Goal: Information Seeking & Learning: Learn about a topic

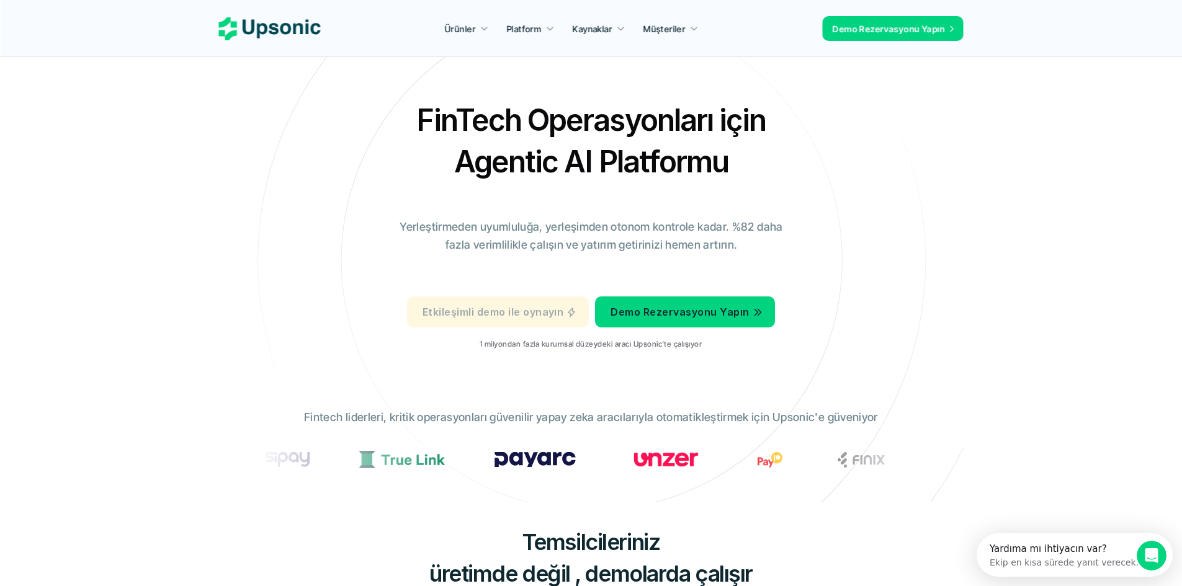
click at [552, 320] on p "Etkileşimli demo ile oynayın" at bounding box center [493, 312] width 141 height 18
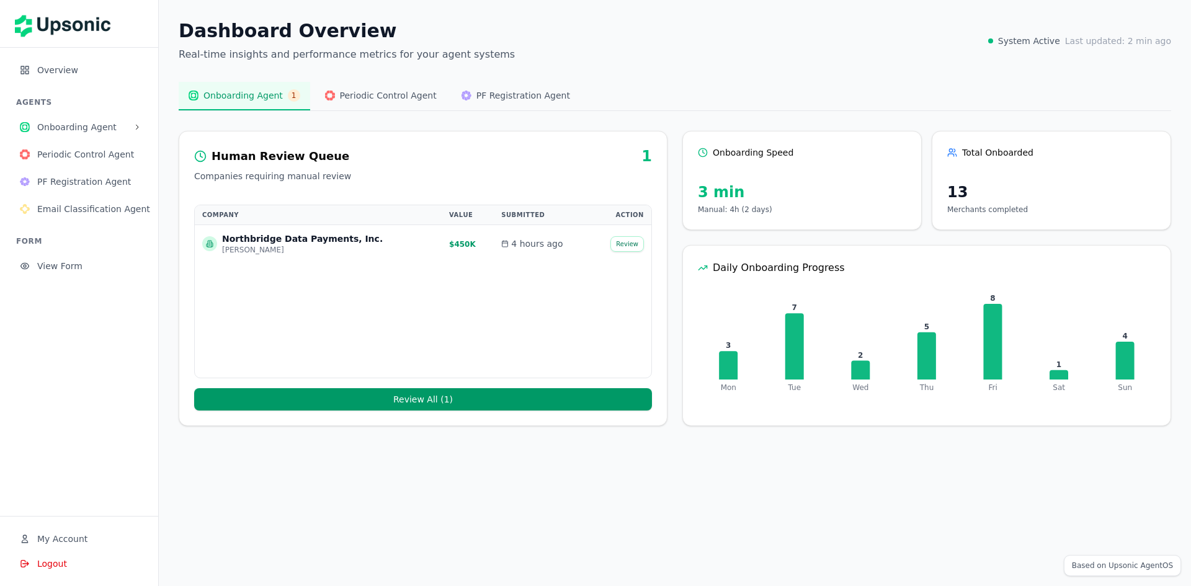
click at [609, 40] on div "Dashboard Overview Real-time insights and performance metrics for your agent sy…" at bounding box center [675, 41] width 993 height 42
click at [362, 99] on span "Periodic Control Agent" at bounding box center [388, 95] width 97 height 12
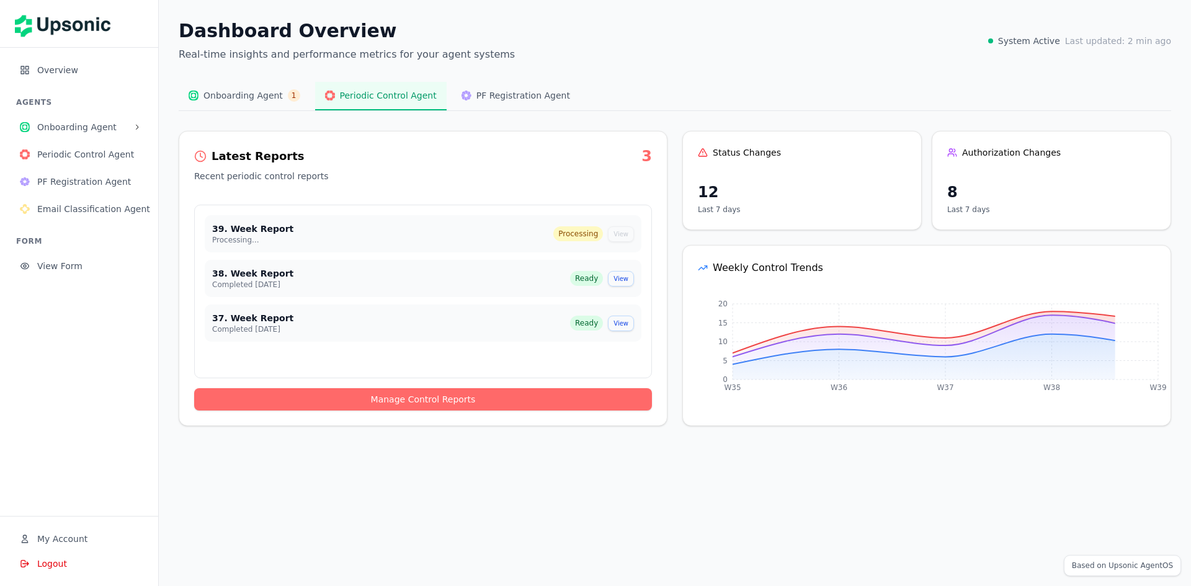
click at [326, 178] on p "Recent periodic control reports" at bounding box center [423, 176] width 458 height 12
click at [270, 168] on div "Latest Reports 3 Recent periodic control reports" at bounding box center [423, 169] width 488 height 46
click at [822, 171] on div "Status Changes 12 Last 7 days" at bounding box center [803, 180] width 240 height 99
click at [1036, 180] on div "Authorization Changes 8 Last 7 days" at bounding box center [1052, 180] width 240 height 99
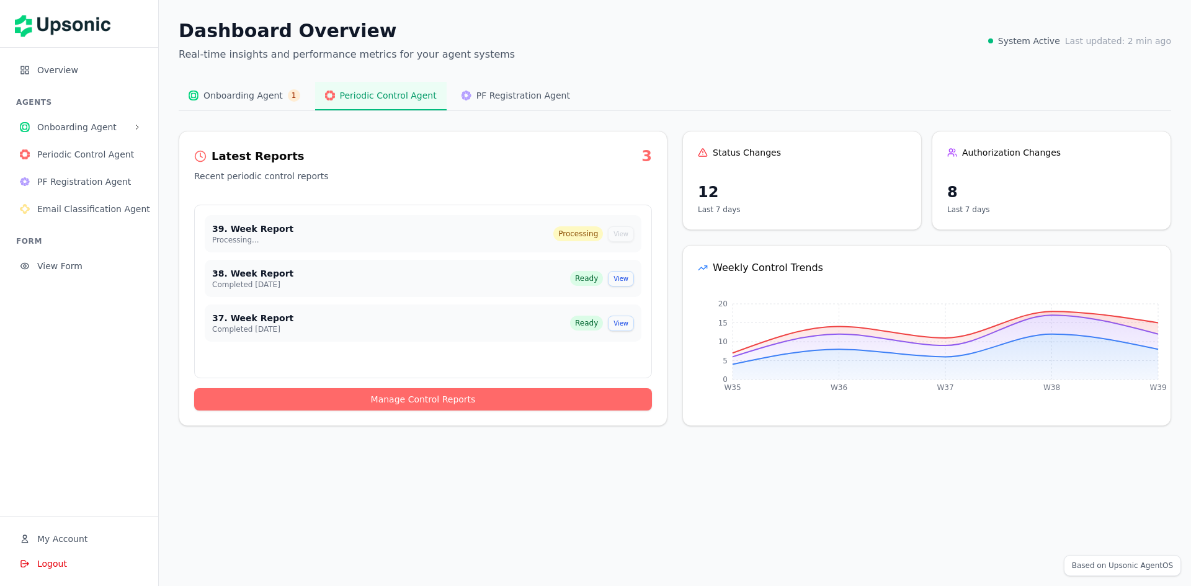
click at [1036, 180] on div "Authorization Changes 8 Last 7 days" at bounding box center [1052, 180] width 240 height 99
click at [874, 328] on icon "W35 W36 W37 W38 W39 0 5 10 15 20" at bounding box center [927, 351] width 488 height 119
click at [1074, 335] on icon at bounding box center [946, 339] width 426 height 49
click at [755, 331] on icon "W35 W36 W37 W38 W39 0 5 10 15 20" at bounding box center [927, 351] width 488 height 119
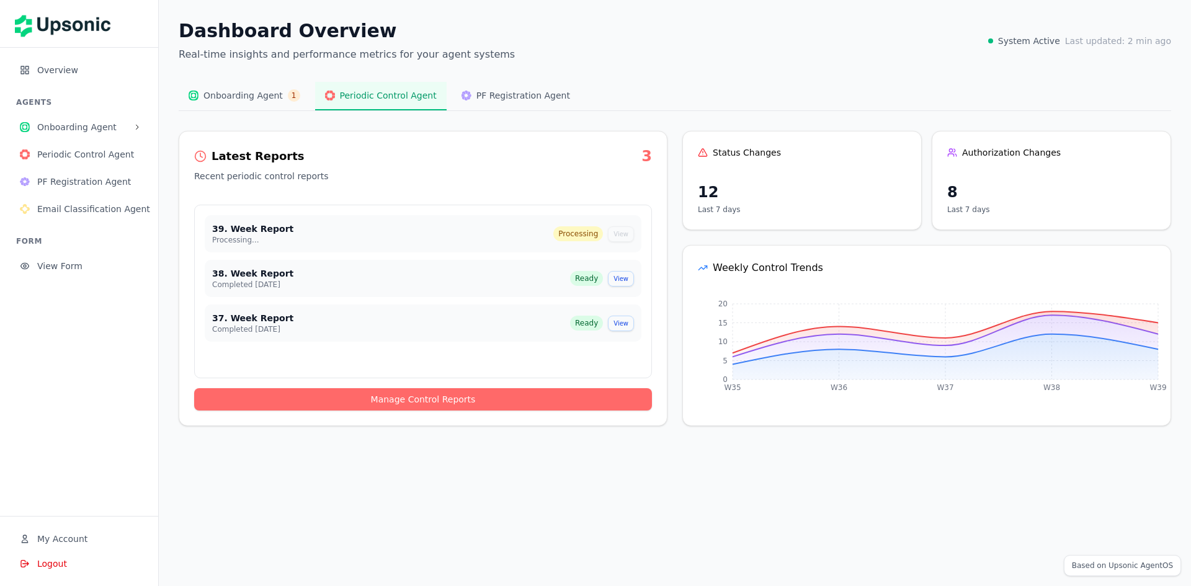
drag, startPoint x: 302, startPoint y: 274, endPoint x: 274, endPoint y: 276, distance: 28.6
click at [302, 274] on div "38. Week Report" at bounding box center [391, 273] width 358 height 12
click at [222, 228] on div "39. Week Report" at bounding box center [382, 229] width 341 height 12
click at [60, 146] on button "Periodic Control Agent" at bounding box center [79, 154] width 138 height 25
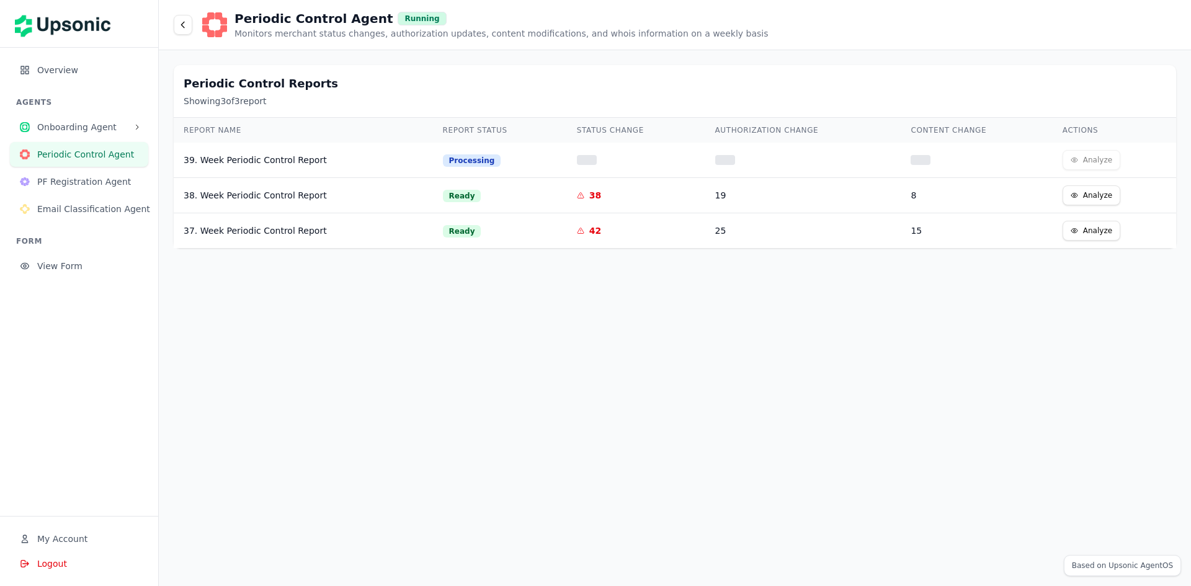
click at [362, 155] on div "39. Week Periodic Control Report" at bounding box center [304, 160] width 240 height 12
click at [91, 166] on button "Periodic Control Agent" at bounding box center [79, 154] width 138 height 25
click at [83, 182] on span "PF Registration Agent" at bounding box center [87, 182] width 101 height 12
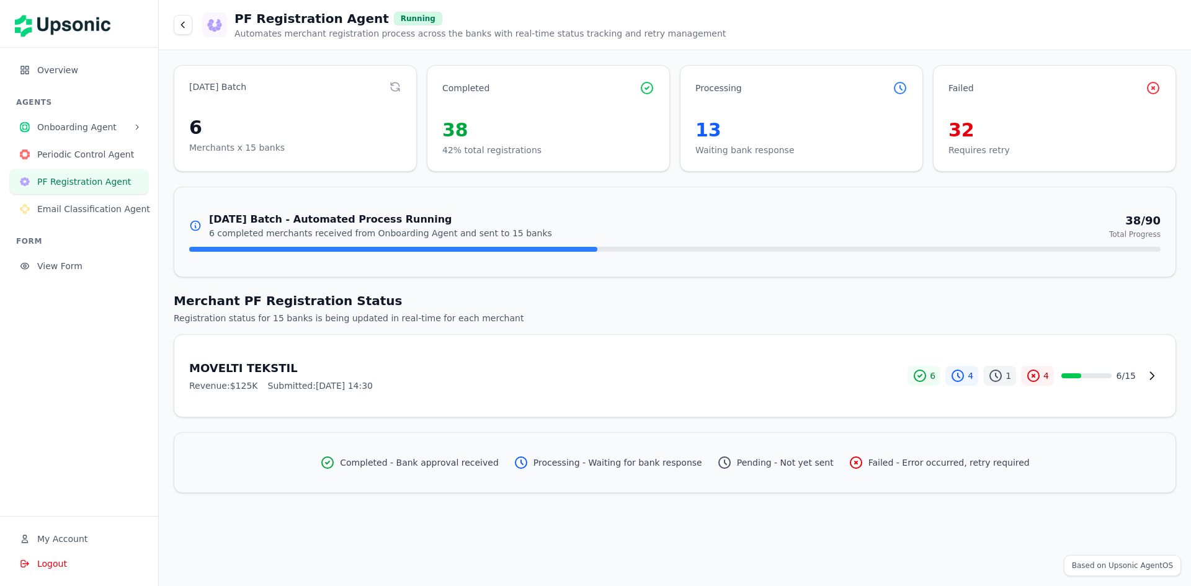
click at [328, 224] on h3 "September 28, 2025 Batch - Automated Process Running" at bounding box center [380, 219] width 343 height 15
click at [60, 255] on button "View Form" at bounding box center [79, 266] width 138 height 25
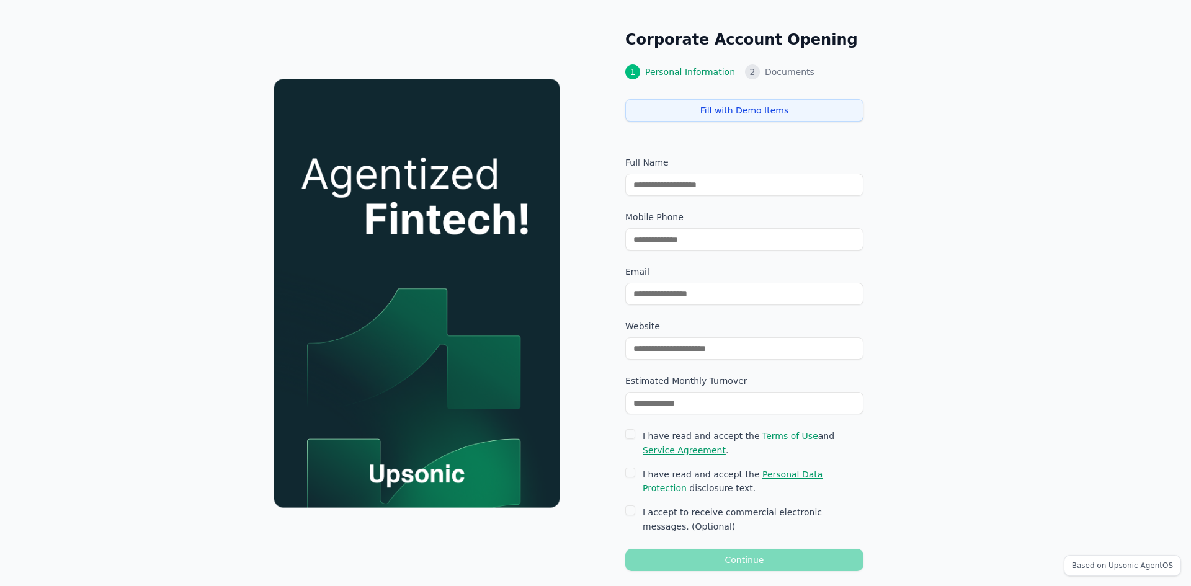
click at [722, 191] on input "text" at bounding box center [745, 185] width 238 height 22
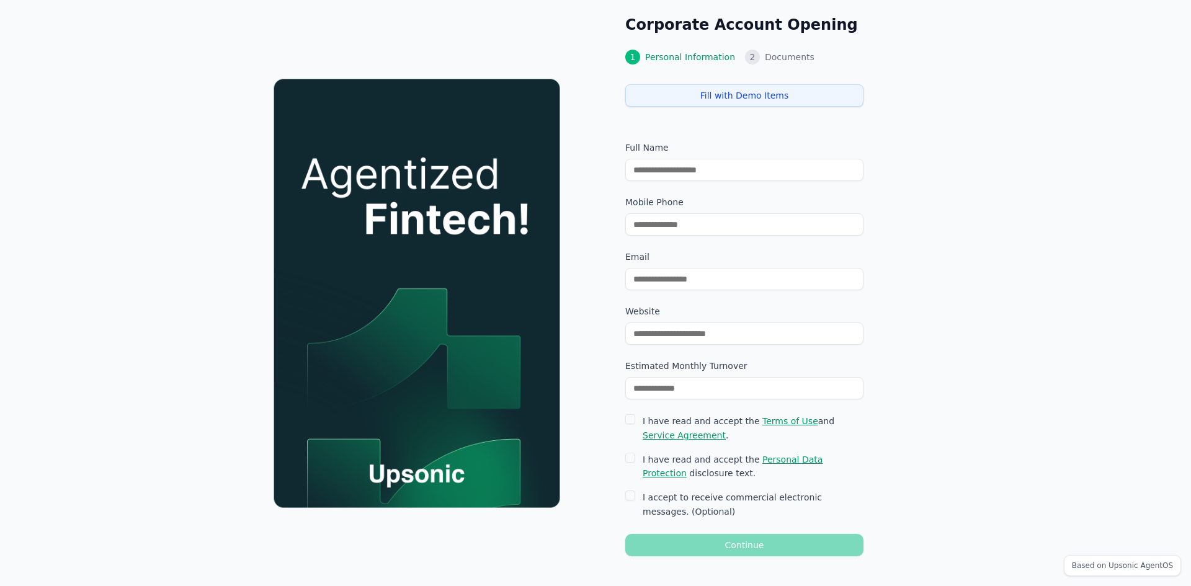
drag, startPoint x: 727, startPoint y: 279, endPoint x: 675, endPoint y: 328, distance: 71.5
click at [725, 279] on input "email" at bounding box center [745, 279] width 238 height 22
drag, startPoint x: 675, startPoint y: 330, endPoint x: 676, endPoint y: 340, distance: 10.6
click at [675, 330] on input "url" at bounding box center [745, 334] width 238 height 22
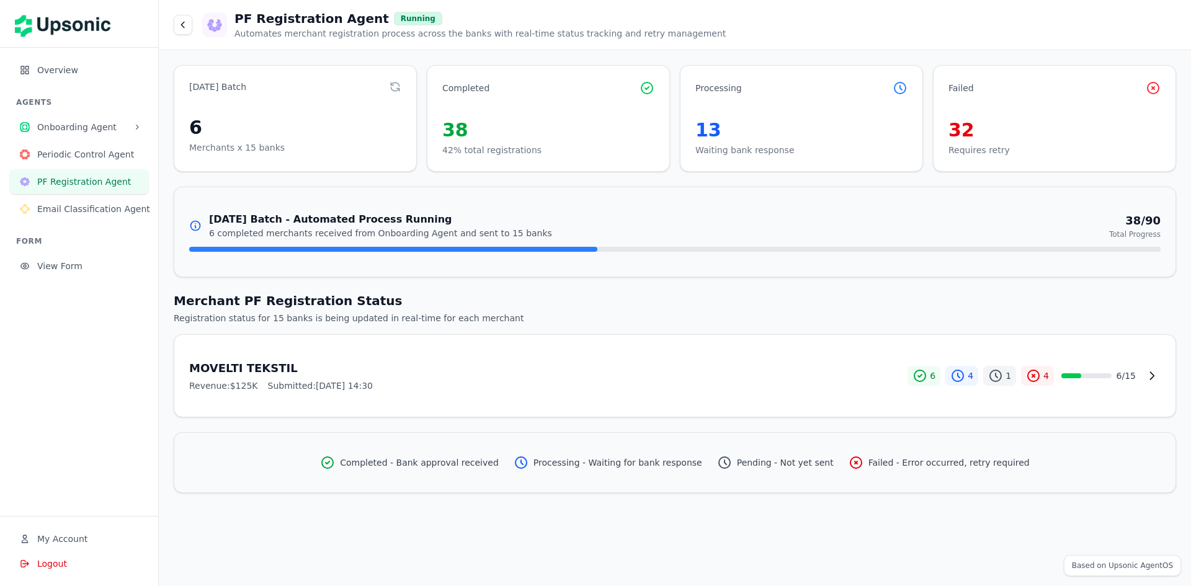
click at [53, 272] on span "View Form" at bounding box center [87, 266] width 101 height 12
click at [94, 137] on button "Onboarding Agent" at bounding box center [79, 127] width 138 height 25
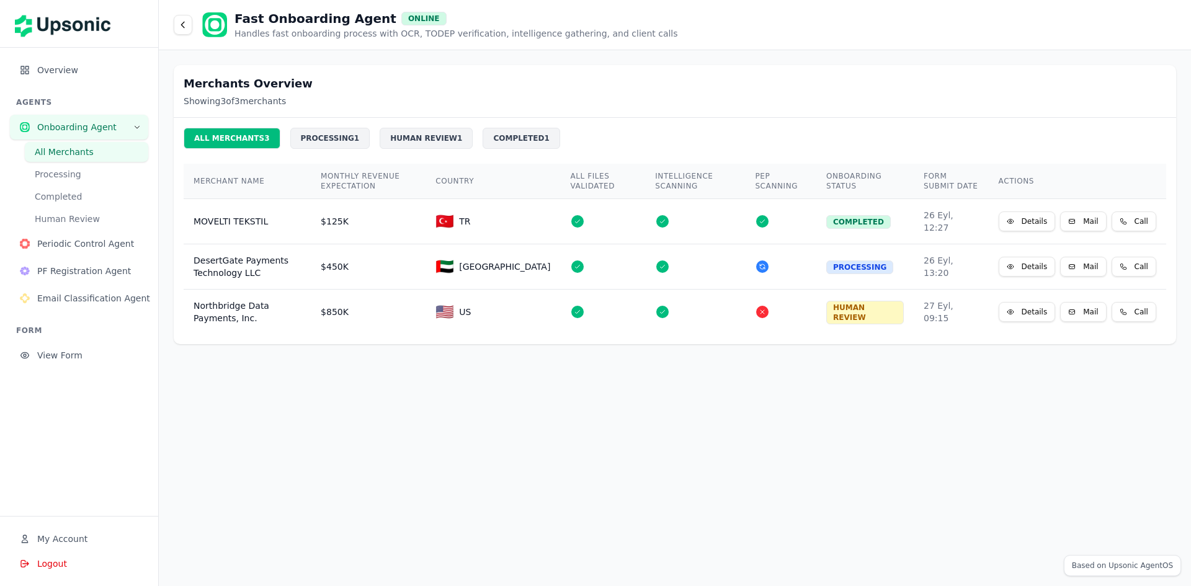
click at [94, 123] on span "Onboarding Agent" at bounding box center [82, 127] width 91 height 12
click at [64, 65] on span "Overview" at bounding box center [87, 70] width 101 height 12
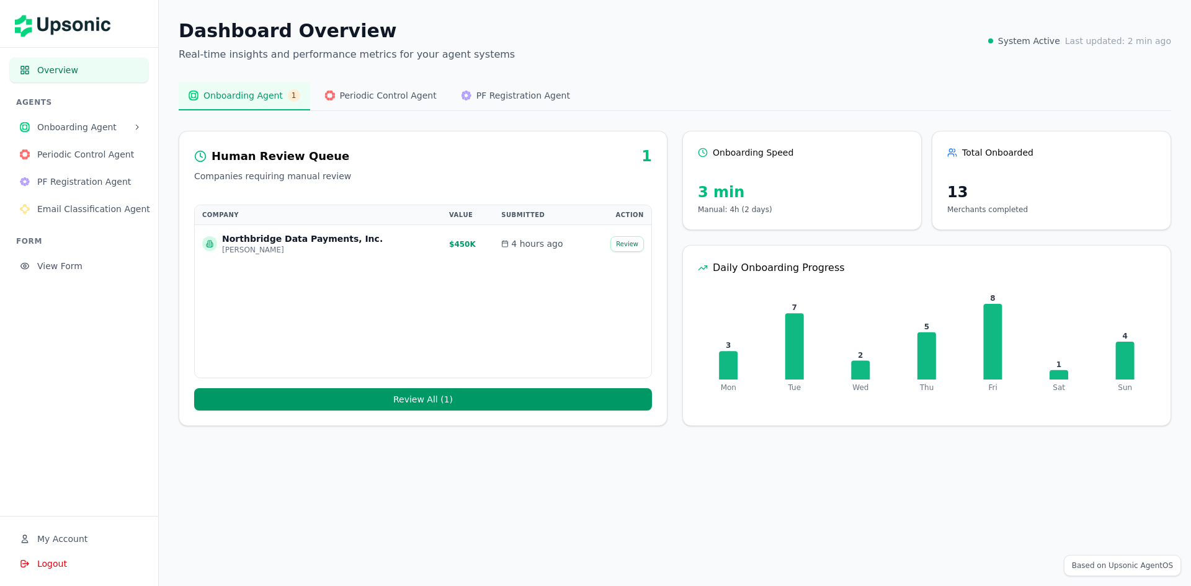
click at [374, 100] on span "Periodic Control Agent" at bounding box center [388, 95] width 97 height 12
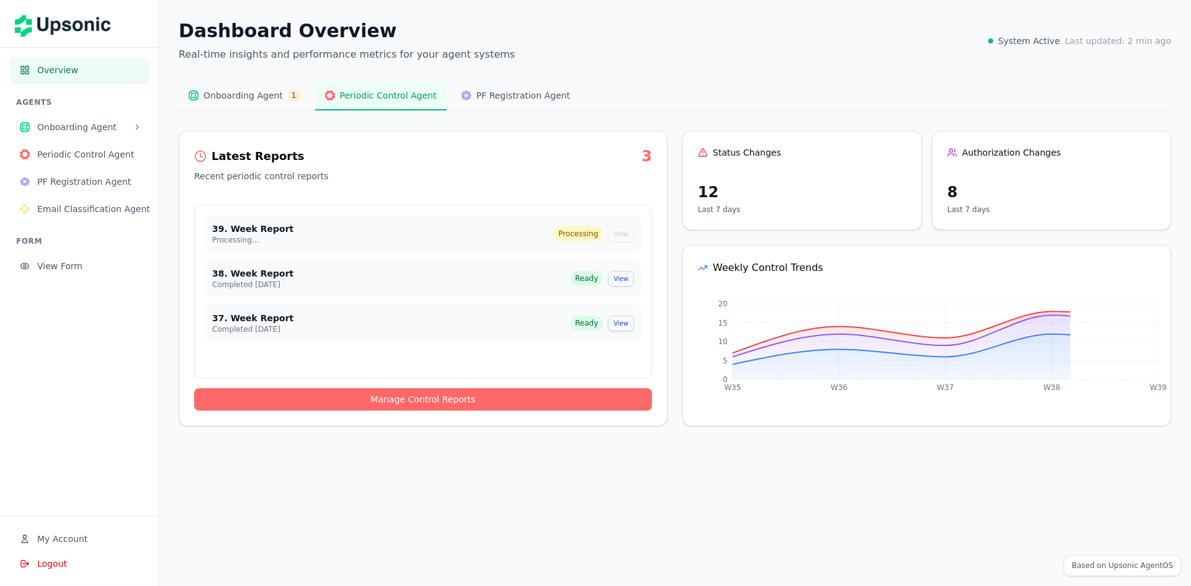
click at [551, 104] on button "PF Registration Agent" at bounding box center [516, 96] width 128 height 29
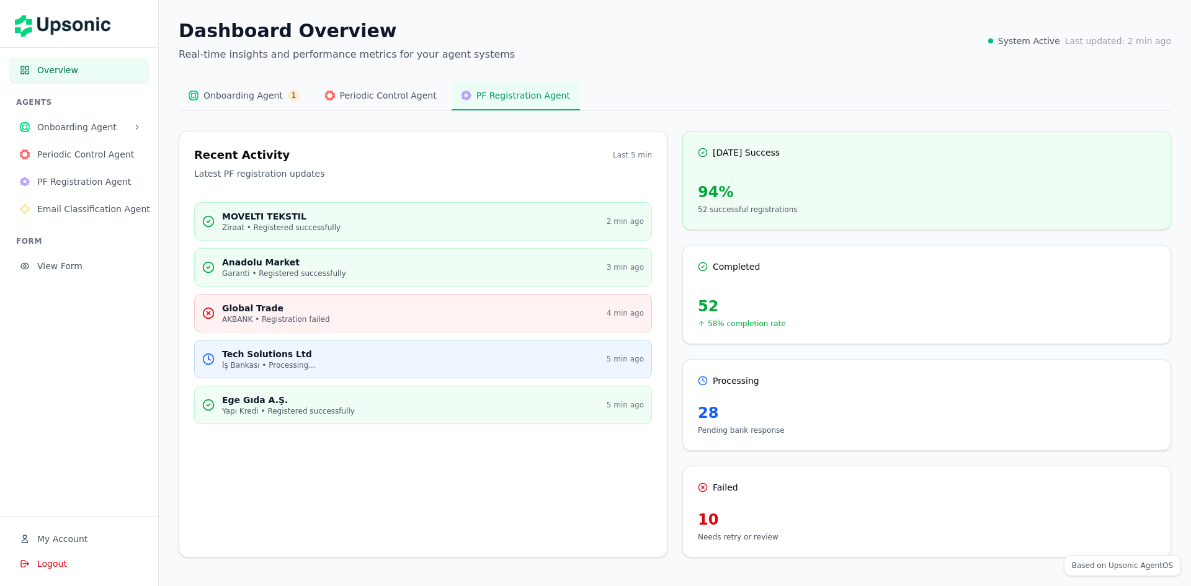
drag, startPoint x: 387, startPoint y: 243, endPoint x: 379, endPoint y: 242, distance: 8.2
click at [387, 243] on div "MOVELTI TEKSTIL Ziraat • Registered successfully 2 min ago Anadolu Market Garan…" at bounding box center [423, 372] width 488 height 340
click at [276, 224] on div "Ziraat • Registered successfully" at bounding box center [410, 228] width 377 height 10
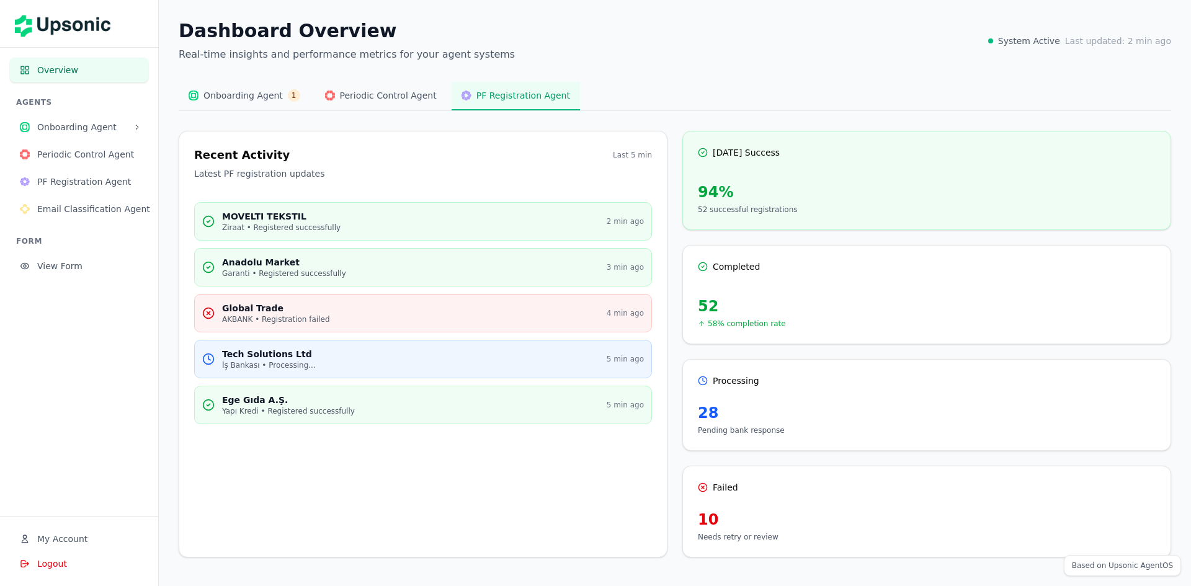
click at [275, 220] on div "MOVELTI TEKSTIL" at bounding box center [410, 216] width 377 height 12
drag, startPoint x: 275, startPoint y: 220, endPoint x: 278, endPoint y: 235, distance: 15.2
click at [277, 220] on div "MOVELTI TEKSTIL" at bounding box center [410, 216] width 377 height 12
click at [276, 263] on div "Anadolu Market" at bounding box center [410, 262] width 377 height 12
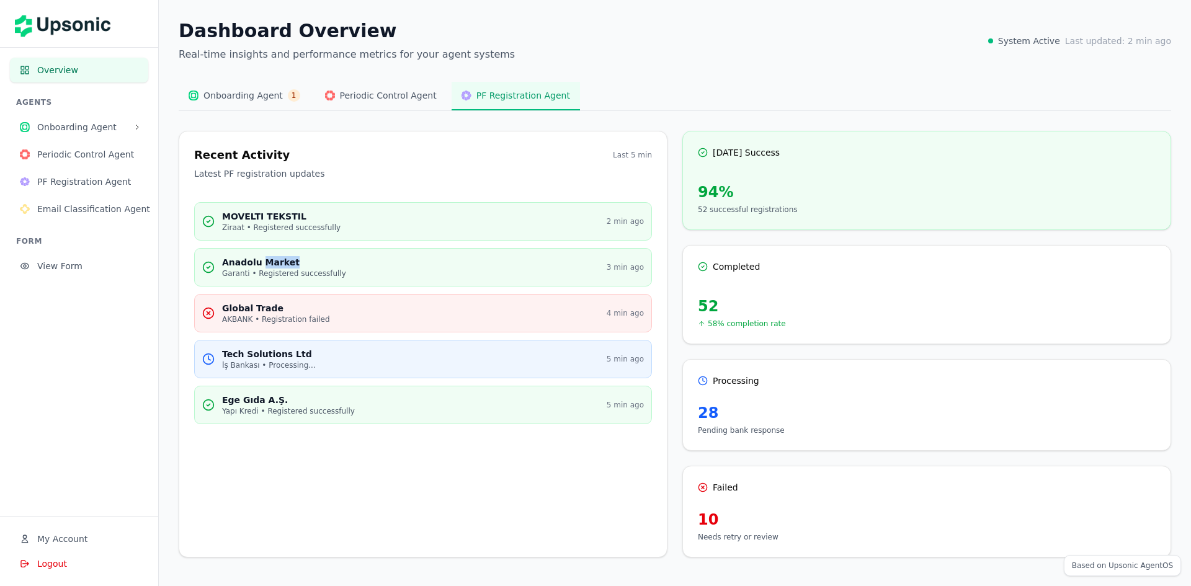
click at [276, 263] on div "Anadolu Market" at bounding box center [410, 262] width 377 height 12
drag, startPoint x: 276, startPoint y: 263, endPoint x: 281, endPoint y: 297, distance: 34.0
click at [276, 264] on div "Anadolu Market" at bounding box center [410, 262] width 377 height 12
click at [283, 298] on div "Global Trade AKBANK • Registration failed 4 min ago" at bounding box center [423, 313] width 458 height 38
drag, startPoint x: 856, startPoint y: 214, endPoint x: 802, endPoint y: 215, distance: 53.4
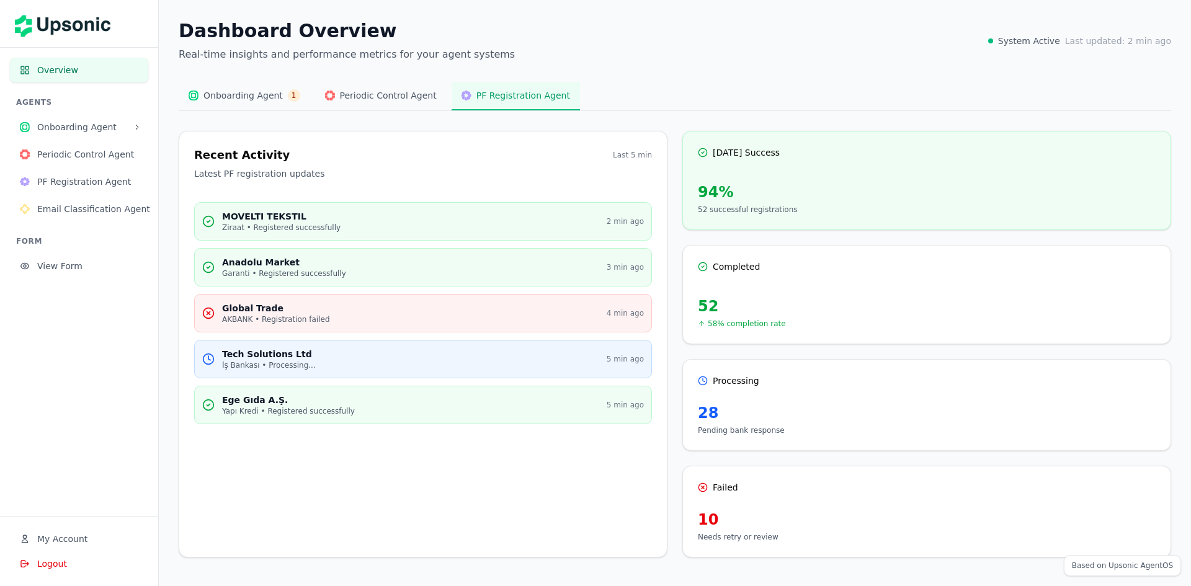
click at [855, 214] on p "52 successful registrations" at bounding box center [927, 210] width 458 height 10
click at [739, 207] on p "52 successful registrations" at bounding box center [927, 210] width 458 height 10
click at [725, 305] on div "52" at bounding box center [927, 307] width 458 height 20
click at [256, 374] on div "Tech Solutions Ltd İş Bankası • Processing... 5 min ago" at bounding box center [423, 359] width 458 height 38
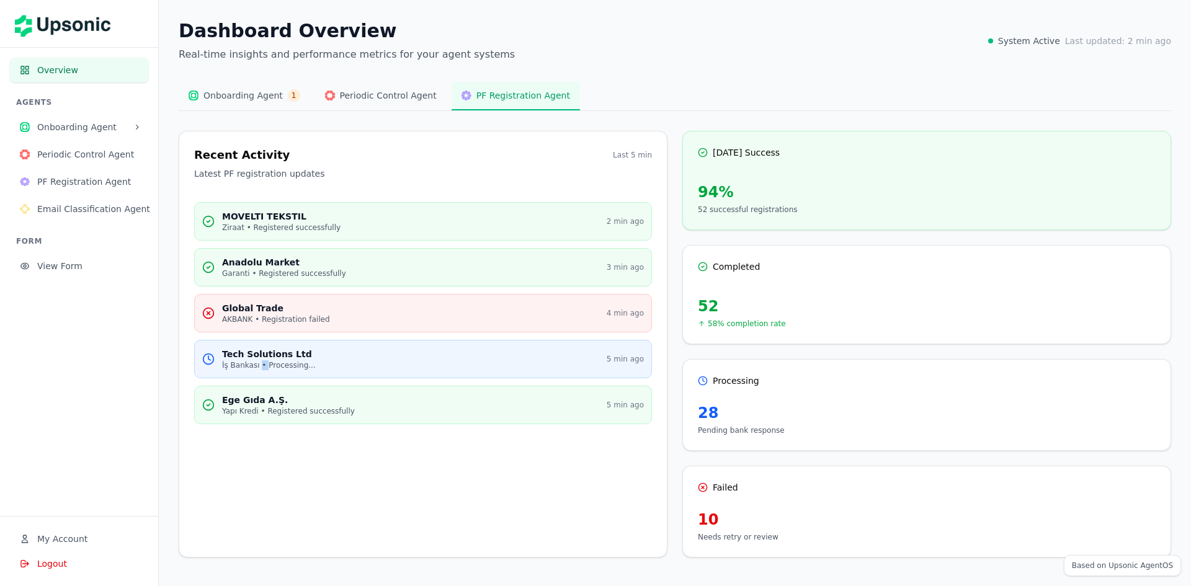
click at [256, 374] on div "Tech Solutions Ltd İş Bankası • Processing... 5 min ago" at bounding box center [423, 359] width 458 height 38
drag, startPoint x: 256, startPoint y: 374, endPoint x: 251, endPoint y: 410, distance: 36.4
click at [254, 376] on div "Tech Solutions Ltd İş Bankası • Processing... 5 min ago" at bounding box center [423, 359] width 458 height 38
drag, startPoint x: 251, startPoint y: 410, endPoint x: 103, endPoint y: 447, distance: 152.5
click at [250, 410] on div "Yapı Kredi • Registered successfully" at bounding box center [410, 411] width 377 height 10
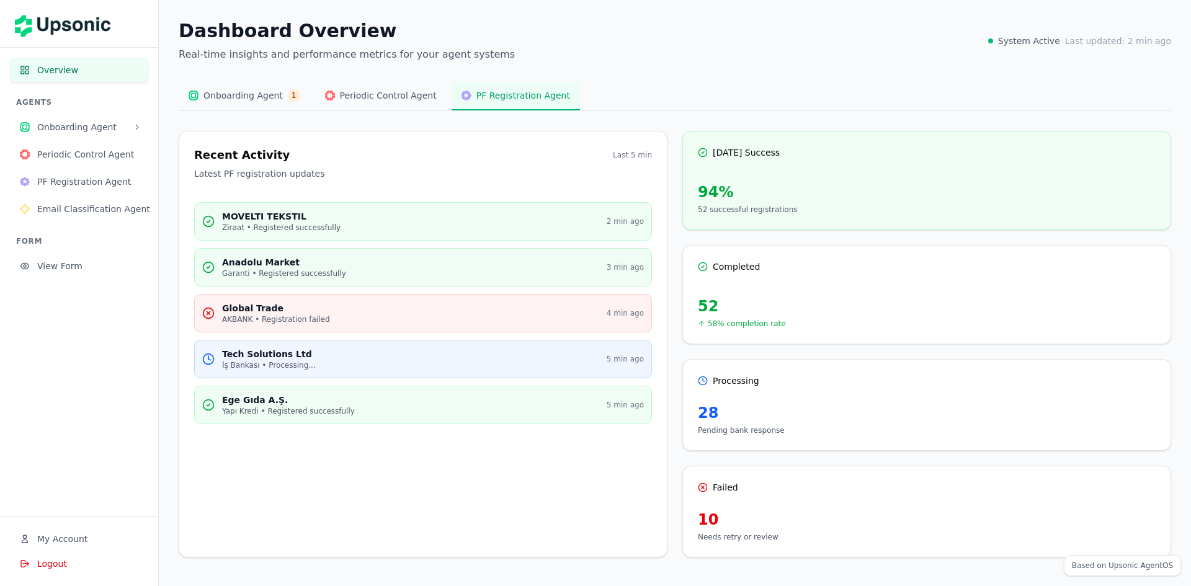
click at [288, 411] on div "Yapı Kredi • Registered successfully" at bounding box center [410, 411] width 377 height 10
click at [691, 412] on div "28 Pending bank response" at bounding box center [927, 419] width 488 height 32
click at [691, 411] on div "28 Pending bank response" at bounding box center [927, 419] width 488 height 32
click at [689, 411] on div "28 Pending bank response" at bounding box center [927, 419] width 488 height 32
click at [714, 429] on p "Pending bank response" at bounding box center [927, 431] width 458 height 10
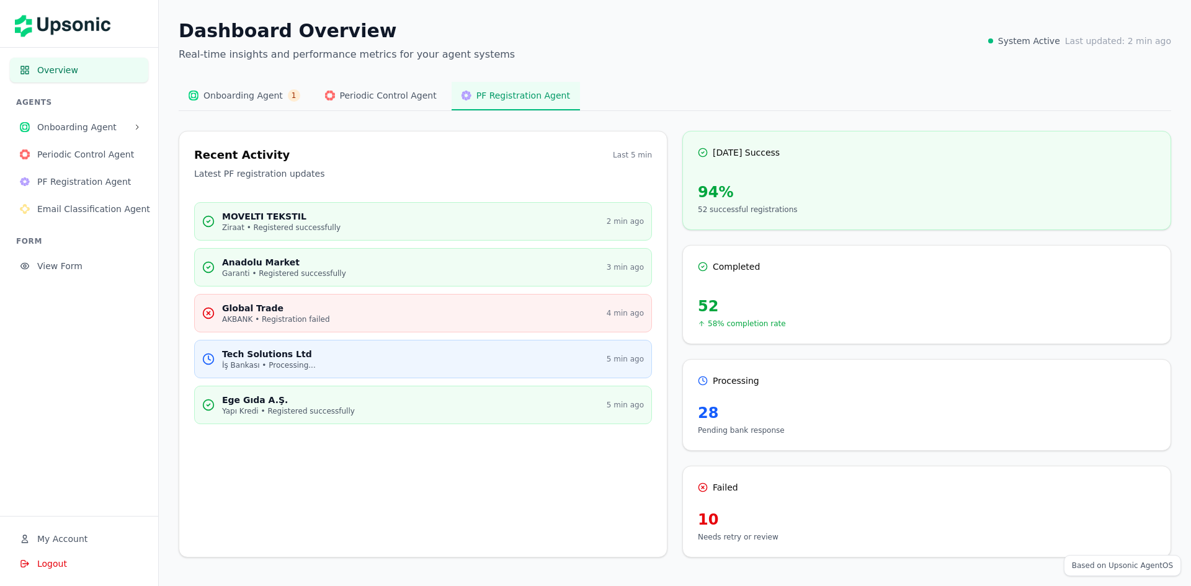
drag, startPoint x: 303, startPoint y: 301, endPoint x: 292, endPoint y: 300, distance: 10.6
click at [296, 300] on div "Global Trade AKBANK • Registration failed 4 min ago" at bounding box center [423, 313] width 458 height 38
click at [63, 184] on span "PF Registration Agent" at bounding box center [87, 182] width 101 height 12
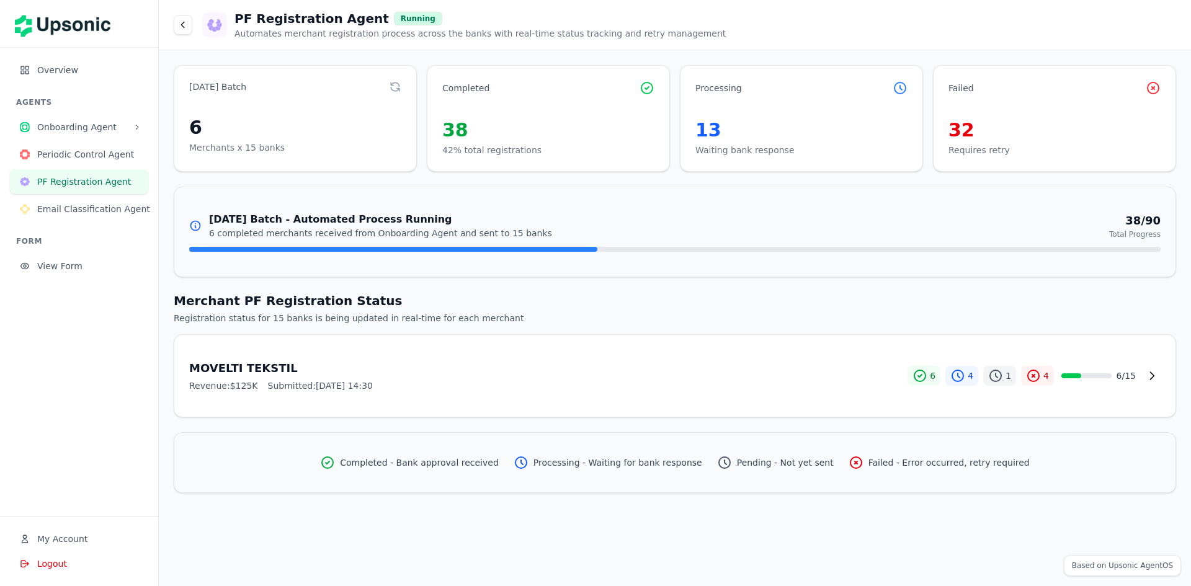
click at [225, 130] on div "6" at bounding box center [295, 128] width 212 height 22
click at [561, 116] on div "Completed 38 42% total registrations" at bounding box center [548, 118] width 243 height 107
click at [711, 128] on div "13" at bounding box center [802, 130] width 212 height 22
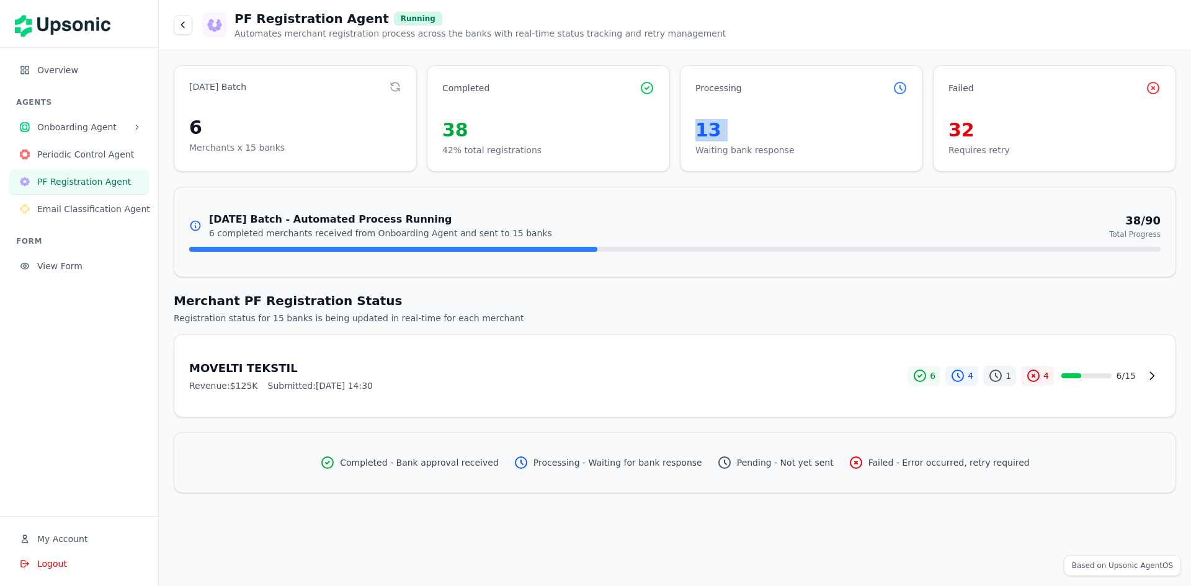
click at [711, 128] on div "13" at bounding box center [802, 130] width 212 height 22
click at [338, 298] on h2 "Merchant PF Registration Status" at bounding box center [675, 300] width 1003 height 17
click at [279, 334] on div "Merchant PF Registration Status Registration status for 15 banks is being updat…" at bounding box center [675, 354] width 1003 height 125
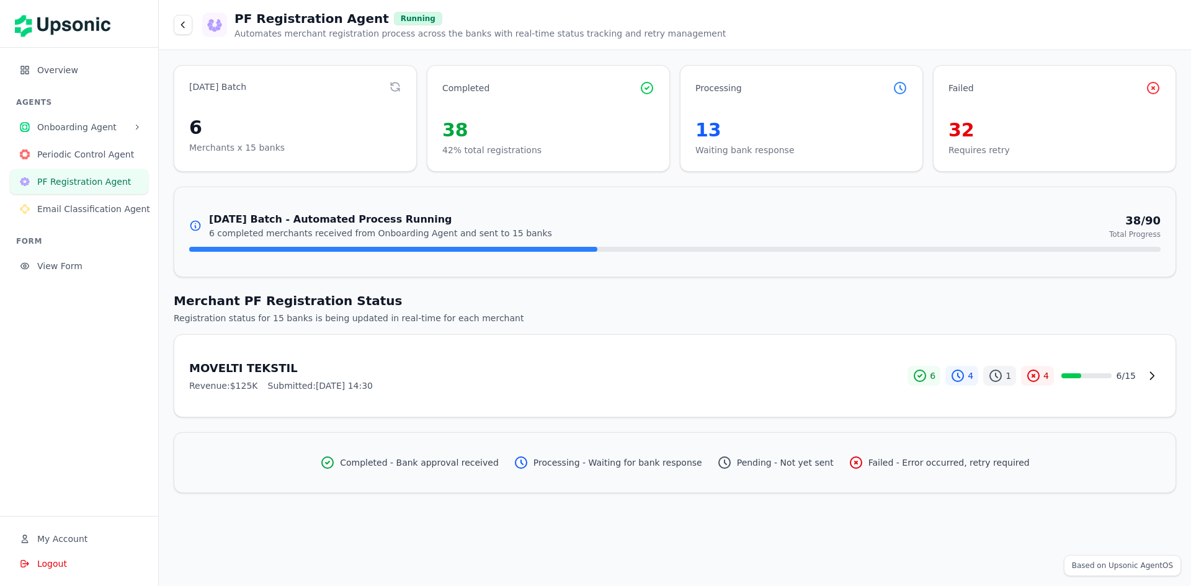
click at [240, 384] on span "Revenue: $125K" at bounding box center [223, 386] width 69 height 12
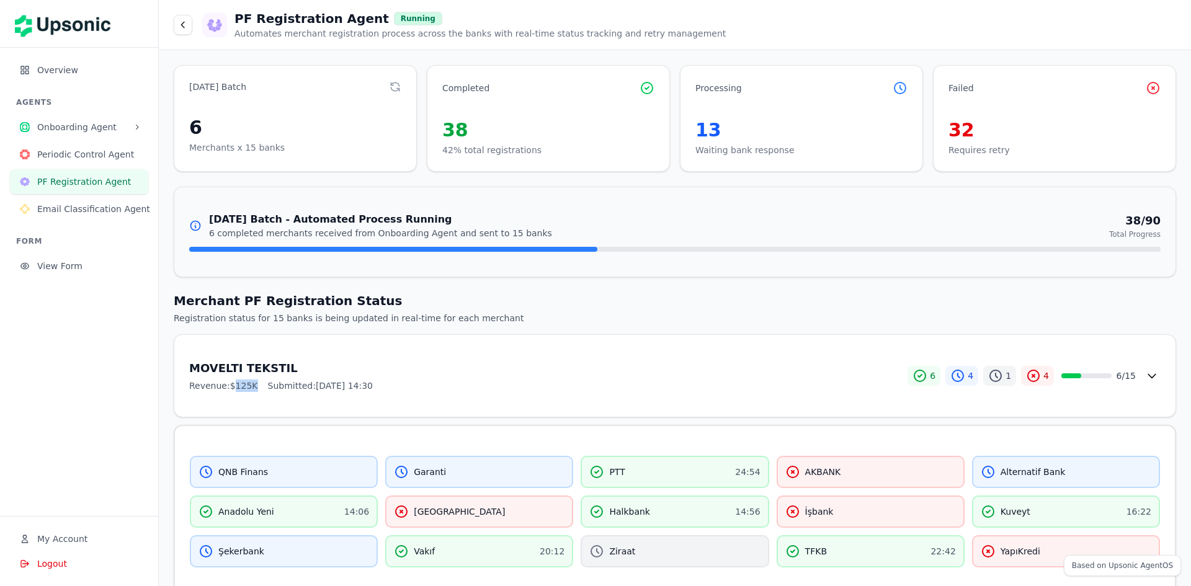
click at [240, 384] on span "Revenue: $125K" at bounding box center [223, 386] width 69 height 12
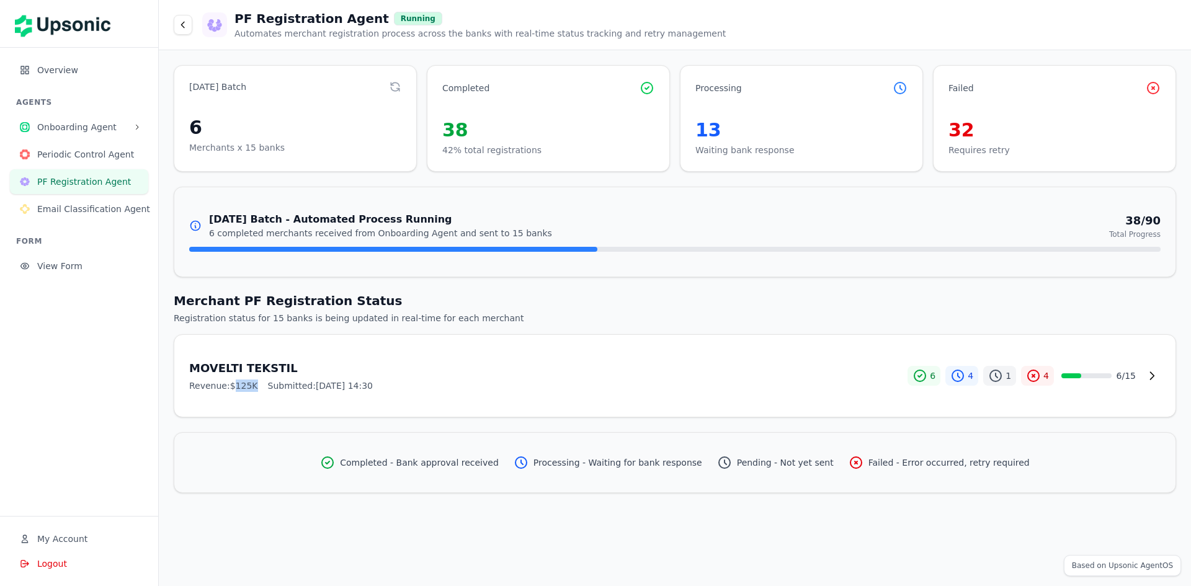
click at [244, 384] on span "Revenue: $125K" at bounding box center [223, 386] width 69 height 12
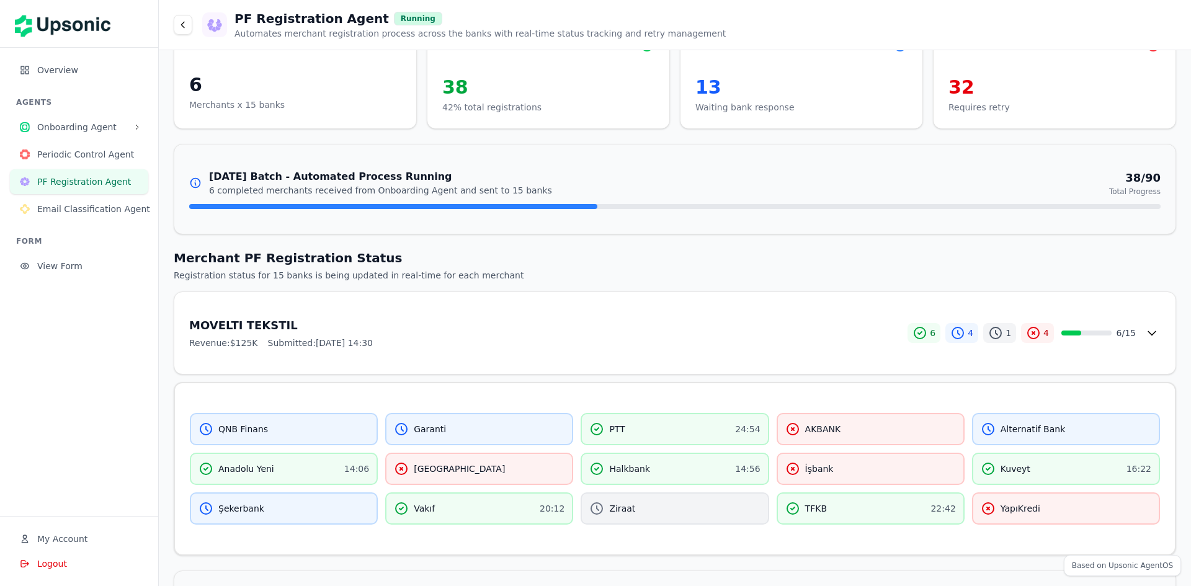
scroll to position [103, 0]
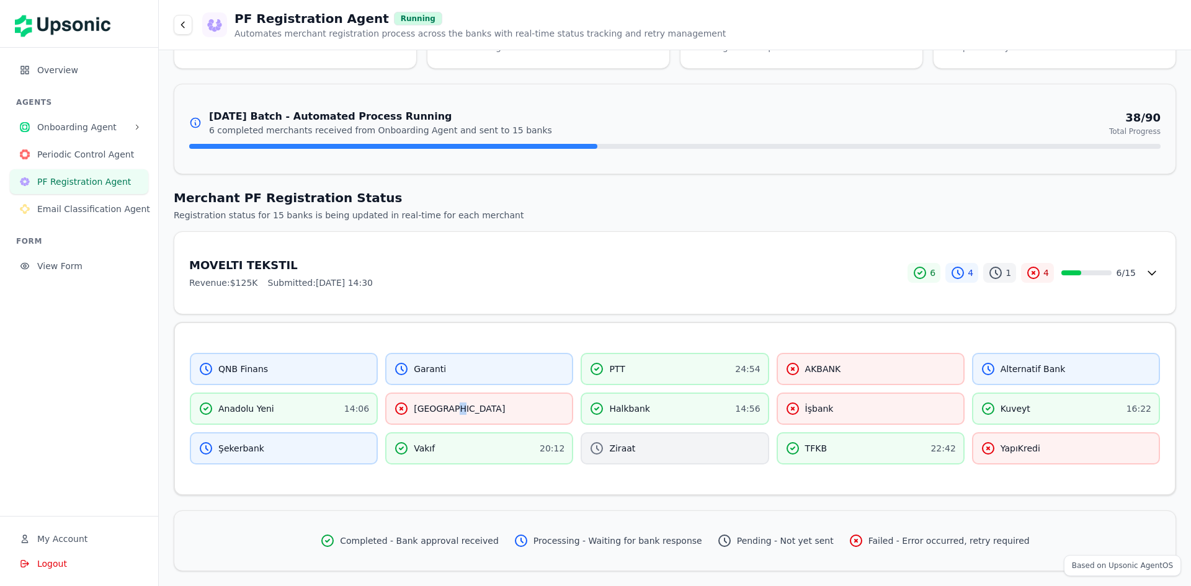
drag, startPoint x: 452, startPoint y: 394, endPoint x: 433, endPoint y: 382, distance: 22.4
click at [444, 394] on div "Denizbank" at bounding box center [479, 409] width 188 height 32
click at [431, 380] on div "Garanti" at bounding box center [479, 369] width 188 height 32
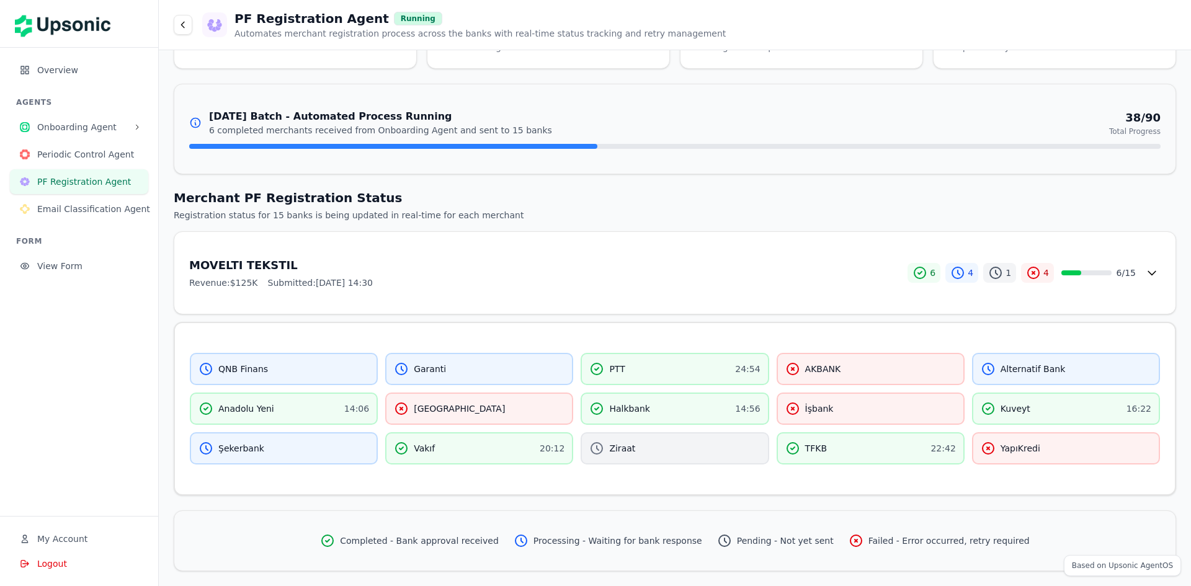
click at [441, 389] on div "QNB Finans Garanti PTT 24:54 AKBANK Alternatif Bank Anadolu Yeni 14:06 Denizban…" at bounding box center [675, 409] width 971 height 112
drag, startPoint x: 441, startPoint y: 389, endPoint x: 271, endPoint y: 390, distance: 170.7
click at [441, 389] on div "QNB Finans Garanti PTT 24:54 AKBANK Alternatif Bank Anadolu Yeni 14:06 Denizban…" at bounding box center [675, 409] width 971 height 112
click at [271, 381] on div "QNB Finans" at bounding box center [284, 369] width 188 height 32
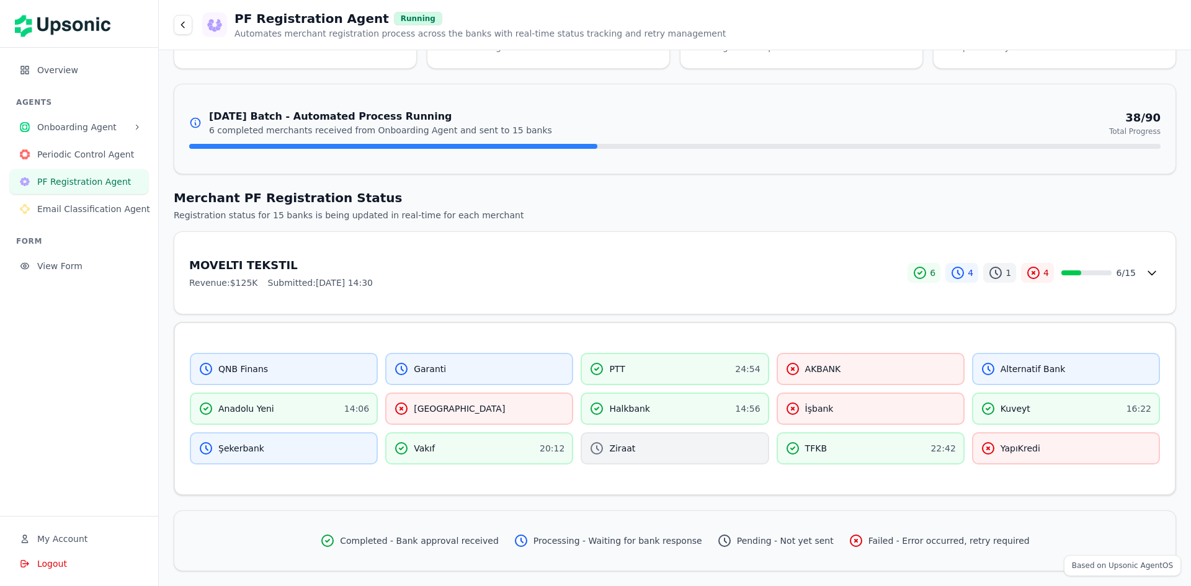
click at [271, 381] on div "QNB Finans" at bounding box center [284, 369] width 188 height 32
click at [254, 416] on div "Anadolu Yeni 14:06" at bounding box center [284, 409] width 188 height 32
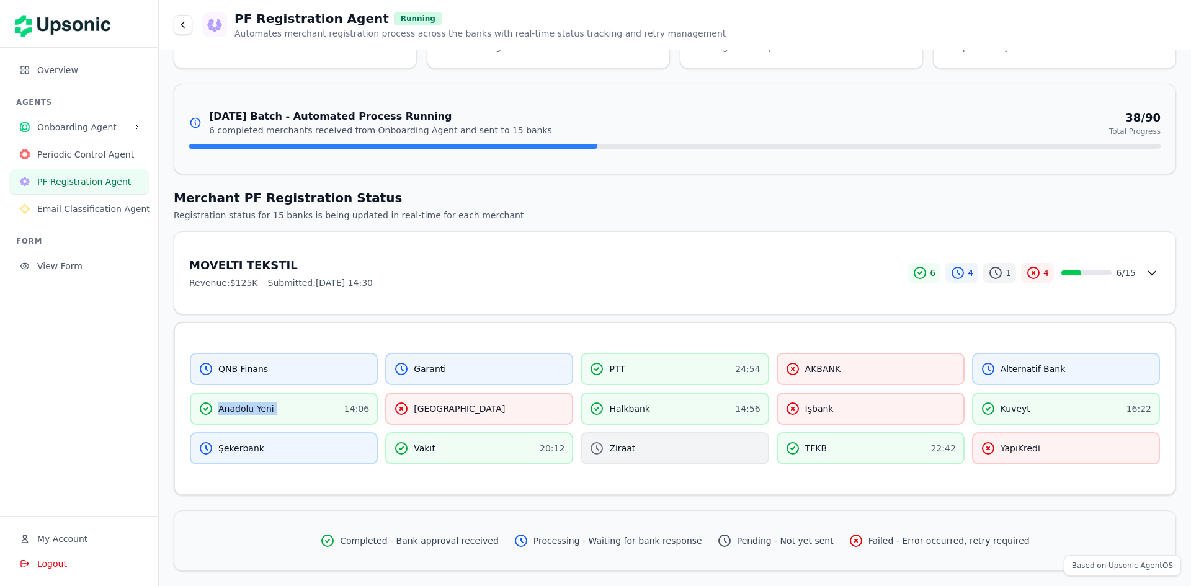
click at [254, 416] on div "Anadolu Yeni 14:06" at bounding box center [284, 409] width 188 height 32
click at [254, 438] on div "Şekerbank" at bounding box center [284, 449] width 188 height 32
click at [575, 444] on div "QNB Finans Garanti PTT 24:54 AKBANK Alternatif Bank Anadolu Yeni 14:06 Denizban…" at bounding box center [675, 409] width 971 height 112
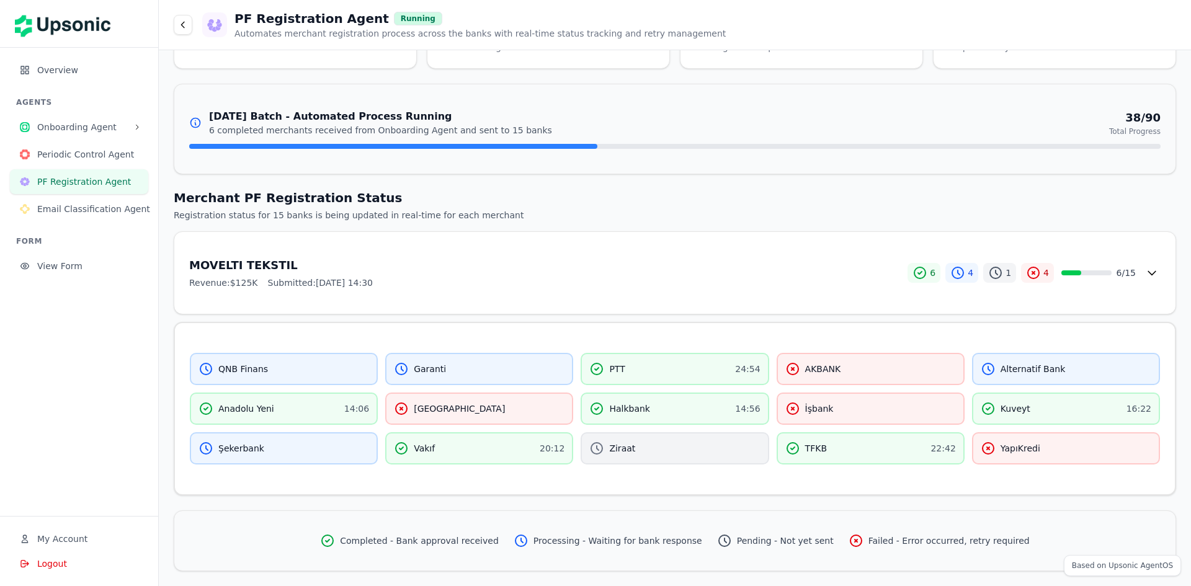
click at [902, 441] on div "TFKB 22:42" at bounding box center [871, 449] width 188 height 32
click at [1024, 442] on span "YapıKredi" at bounding box center [1021, 448] width 40 height 12
click at [1015, 417] on div "Kuveyt 16:22" at bounding box center [1066, 409] width 188 height 32
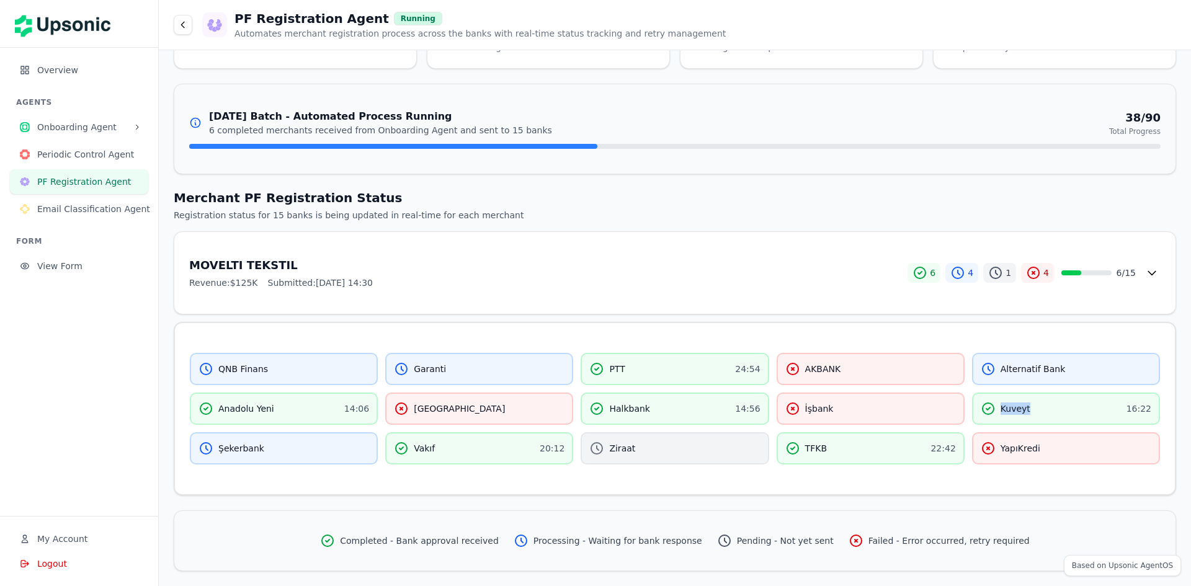
click at [1015, 417] on div "Kuveyt 16:22" at bounding box center [1066, 409] width 188 height 32
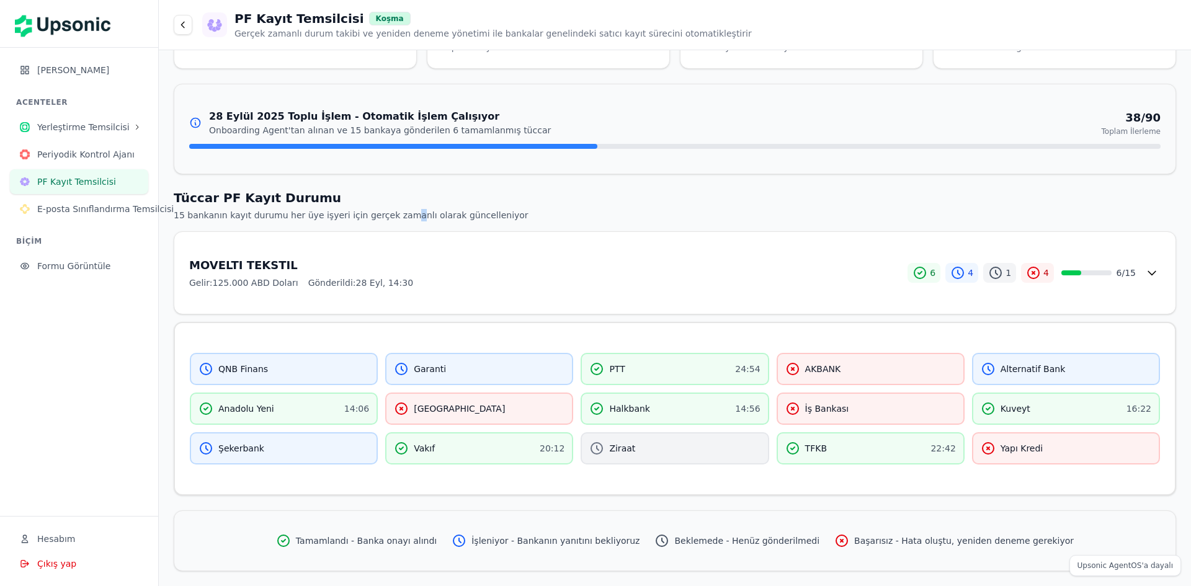
click at [390, 213] on font "15 bankanın kayıt durumu her üye işyeri için gerçek zamanlı olarak güncelleniyor" at bounding box center [351, 215] width 355 height 10
click at [405, 369] on icon at bounding box center [401, 369] width 15 height 15
click at [984, 282] on div "1" at bounding box center [1000, 273] width 33 height 20
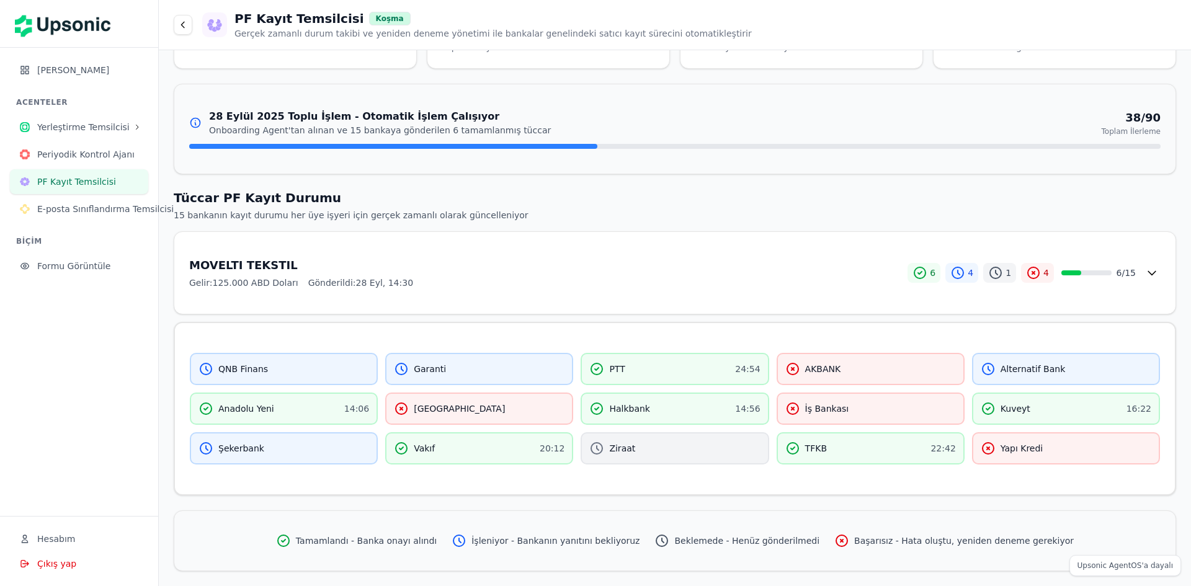
scroll to position [0, 0]
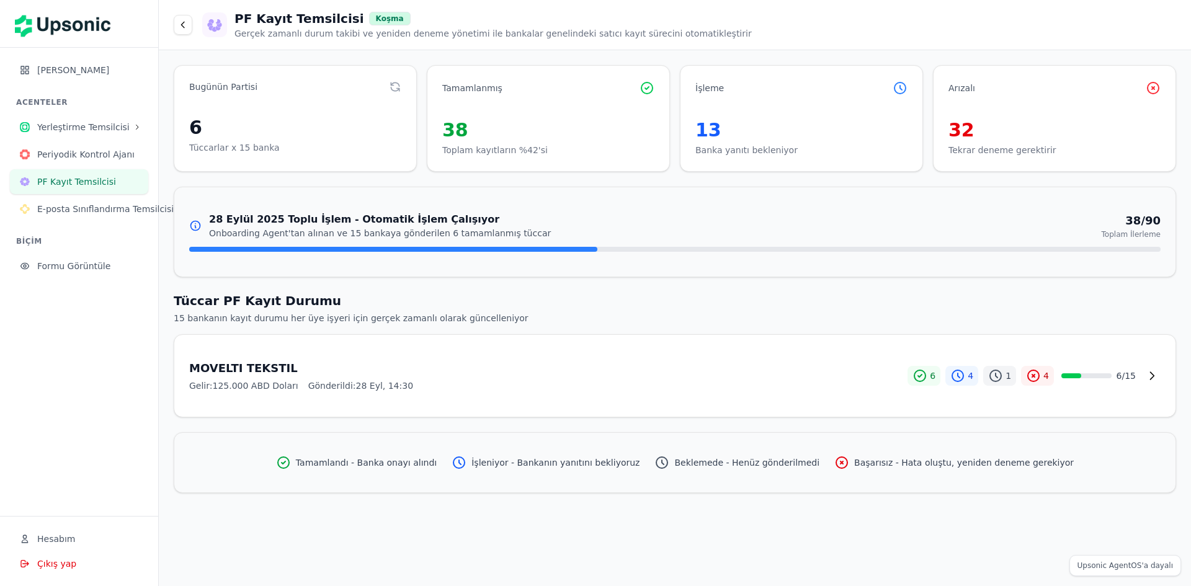
click at [75, 147] on button "Periyodik Kontrol Ajanı" at bounding box center [79, 154] width 138 height 25
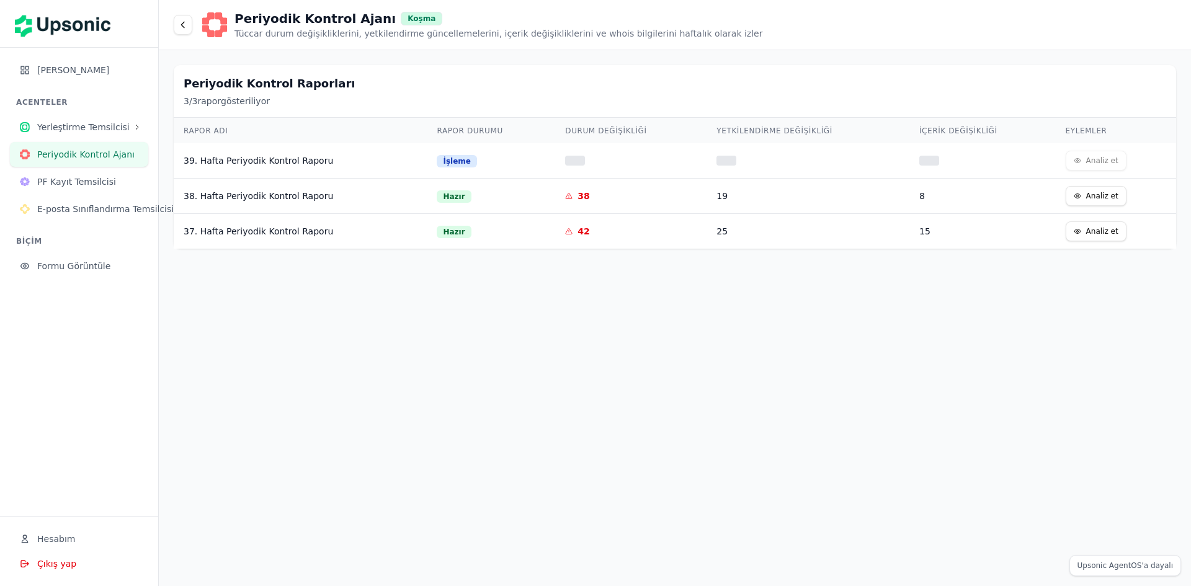
click at [331, 166] on div "39. Hafta Periyodik Kontrol Raporu" at bounding box center [300, 161] width 233 height 12
click at [274, 163] on font "39. Hafta Periyodik Kontrol Raporu" at bounding box center [259, 161] width 150 height 10
drag, startPoint x: 791, startPoint y: 171, endPoint x: 1116, endPoint y: 159, distance: 324.8
click at [798, 171] on td at bounding box center [808, 160] width 203 height 35
click at [1120, 159] on td "Analiz et" at bounding box center [1116, 160] width 120 height 35
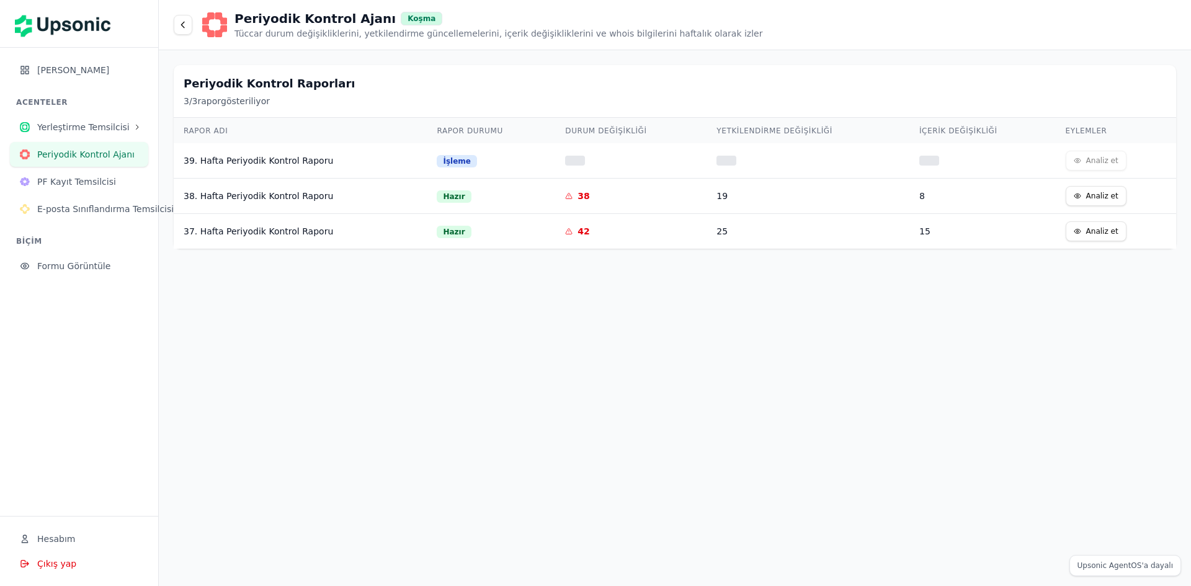
click at [1095, 194] on font "Analiz et" at bounding box center [1103, 196] width 32 height 9
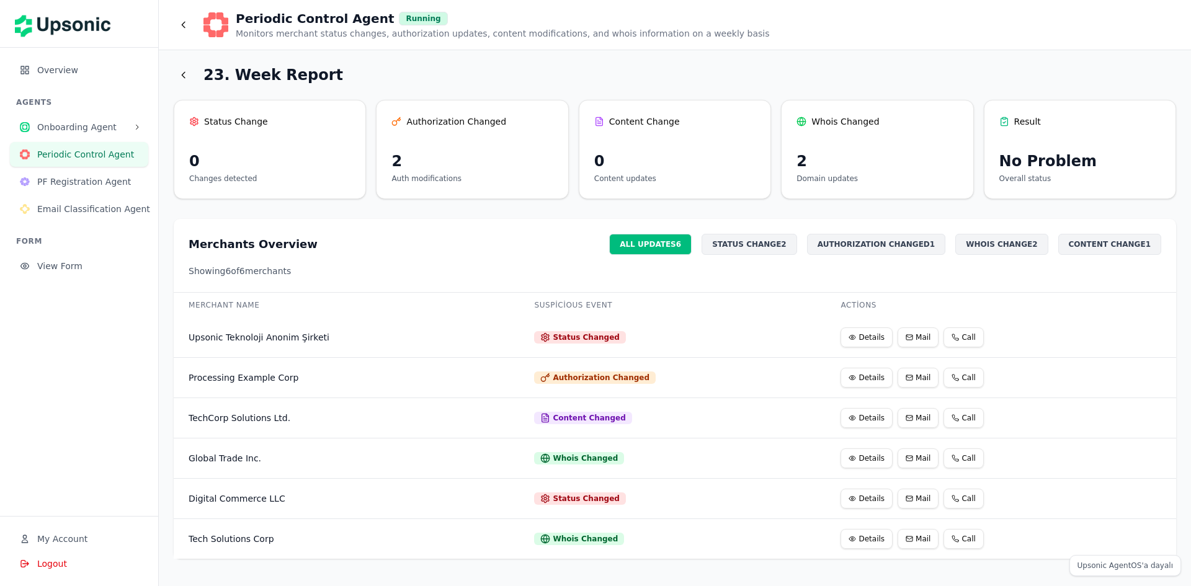
click at [1112, 206] on div "23. Week Report Status Change 0 Changes detected Authorization Changed 2 Auth m…" at bounding box center [675, 318] width 1033 height 536
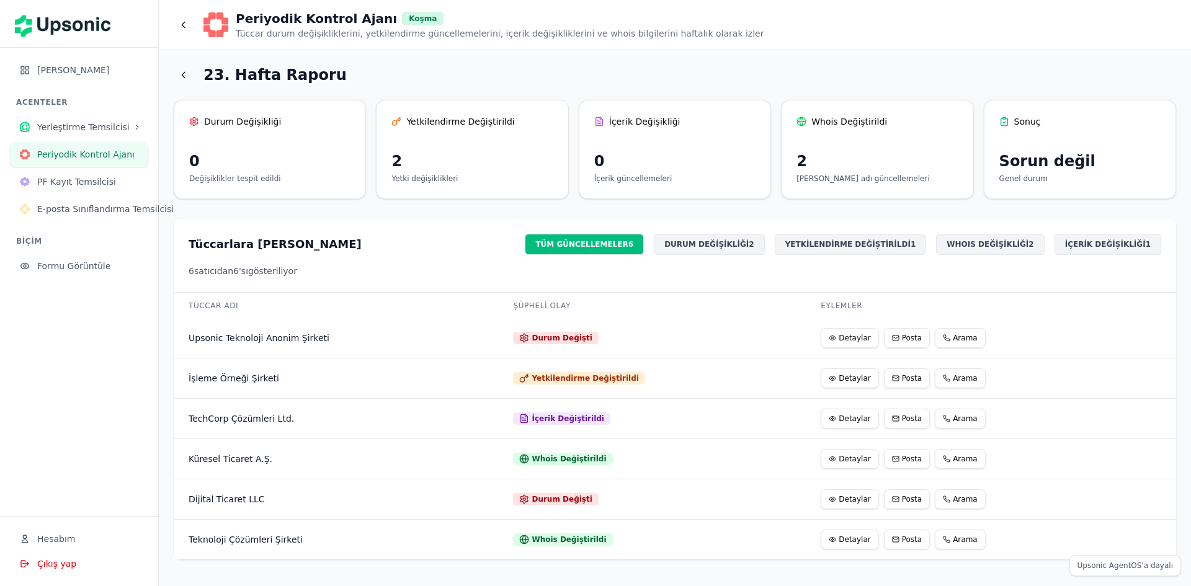
click at [504, 348] on td "Durum Değişti" at bounding box center [652, 338] width 308 height 40
click at [569, 350] on td "Durum Değişti" at bounding box center [652, 338] width 308 height 40
click at [553, 383] on font "Yetkilendirme Değiştirildi" at bounding box center [585, 378] width 107 height 9
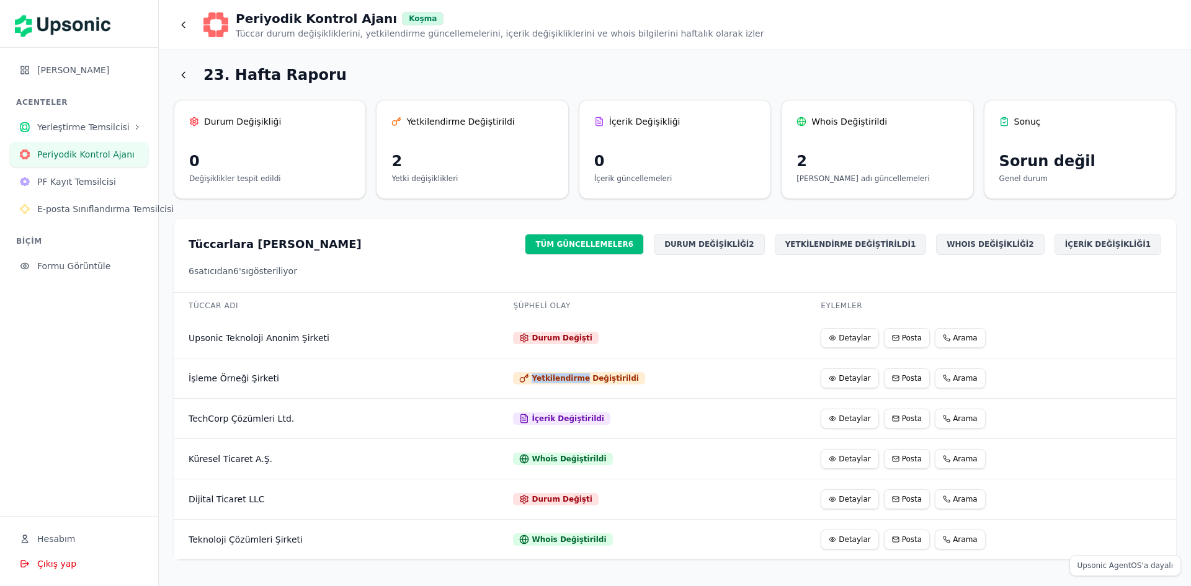
click at [554, 383] on font "Yetkilendirme Değiştirildi" at bounding box center [585, 378] width 107 height 9
click at [554, 418] on font "İçerik Değiştirildi" at bounding box center [568, 419] width 73 height 9
drag, startPoint x: 554, startPoint y: 418, endPoint x: 549, endPoint y: 451, distance: 33.3
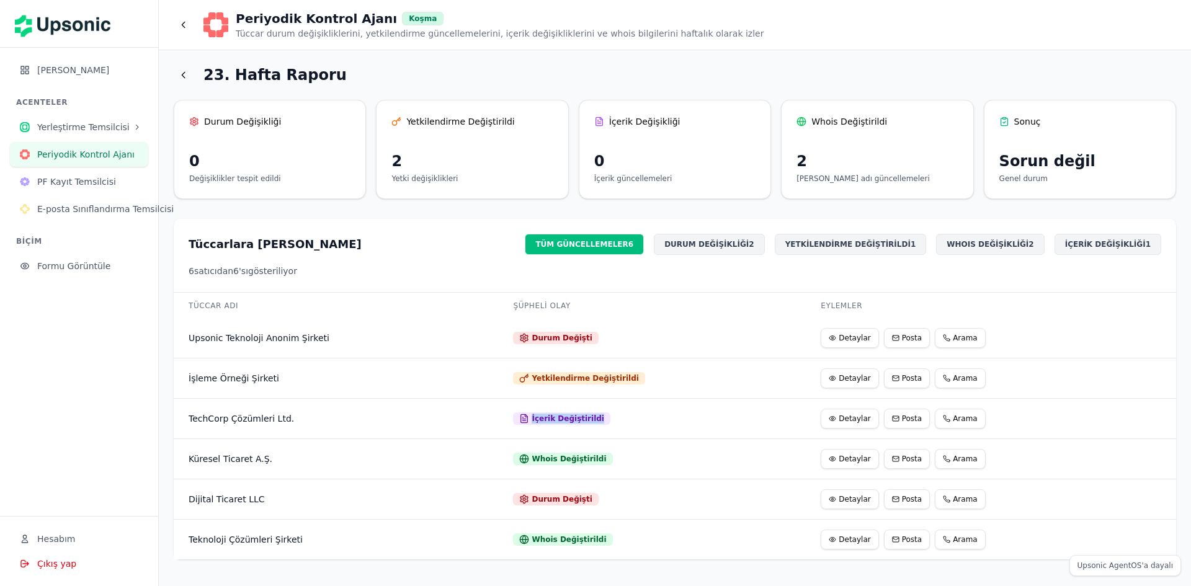
click at [555, 418] on font "İçerik Değiştirildi" at bounding box center [568, 419] width 73 height 9
click at [547, 463] on font "Whois Değiştirildi" at bounding box center [569, 459] width 74 height 9
click at [549, 463] on font "Whois Değiştirildi" at bounding box center [569, 459] width 74 height 9
click at [543, 495] on div "Durum Değişti" at bounding box center [555, 499] width 85 height 12
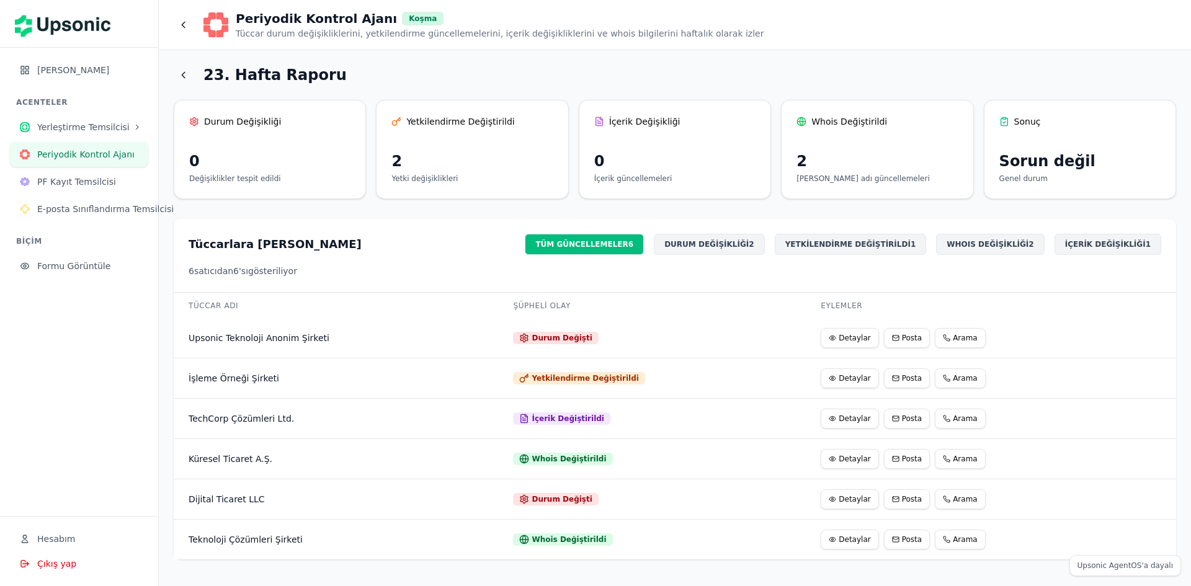
click at [733, 246] on div "DURUM DEĞİŞİKLİĞİ 2" at bounding box center [709, 244] width 110 height 21
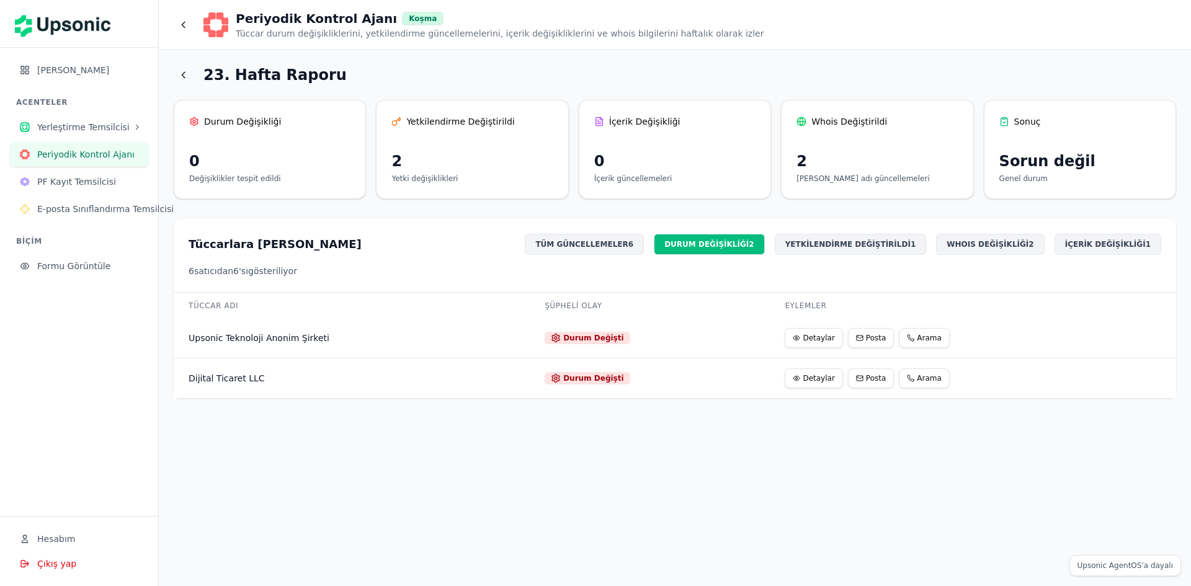
click at [889, 245] on font "YETKİLENDİRME DEĞİŞTİRİLDİ" at bounding box center [848, 244] width 125 height 9
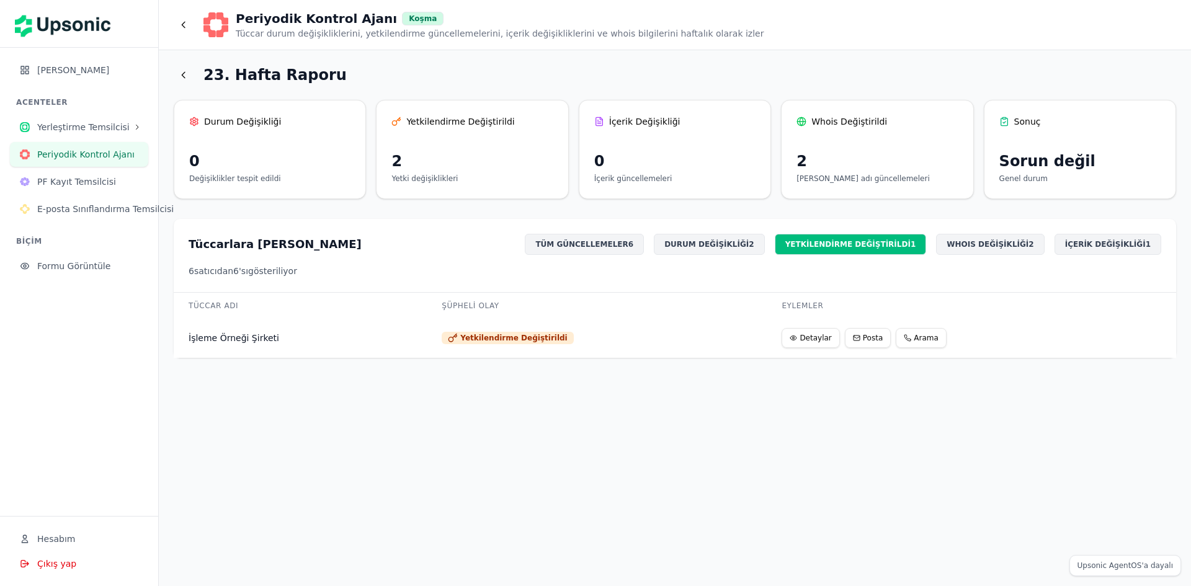
click at [1020, 241] on font "WHOIS DEĞİŞİKLİĞİ" at bounding box center [988, 244] width 82 height 9
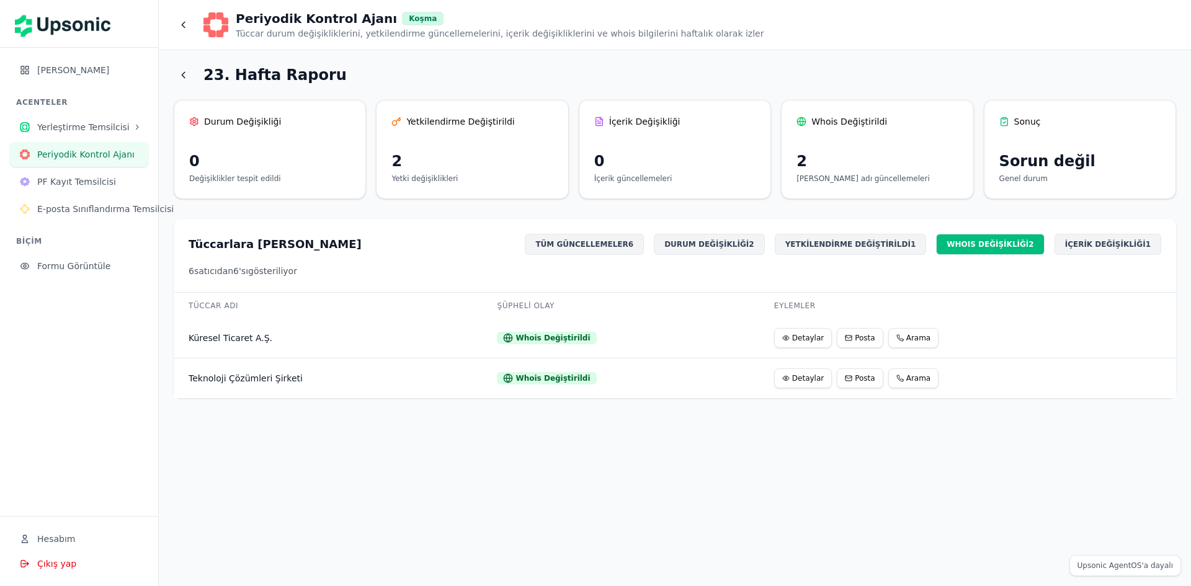
click at [1119, 243] on font "İÇERİK DEĞİŞİKLİĞİ" at bounding box center [1105, 244] width 81 height 9
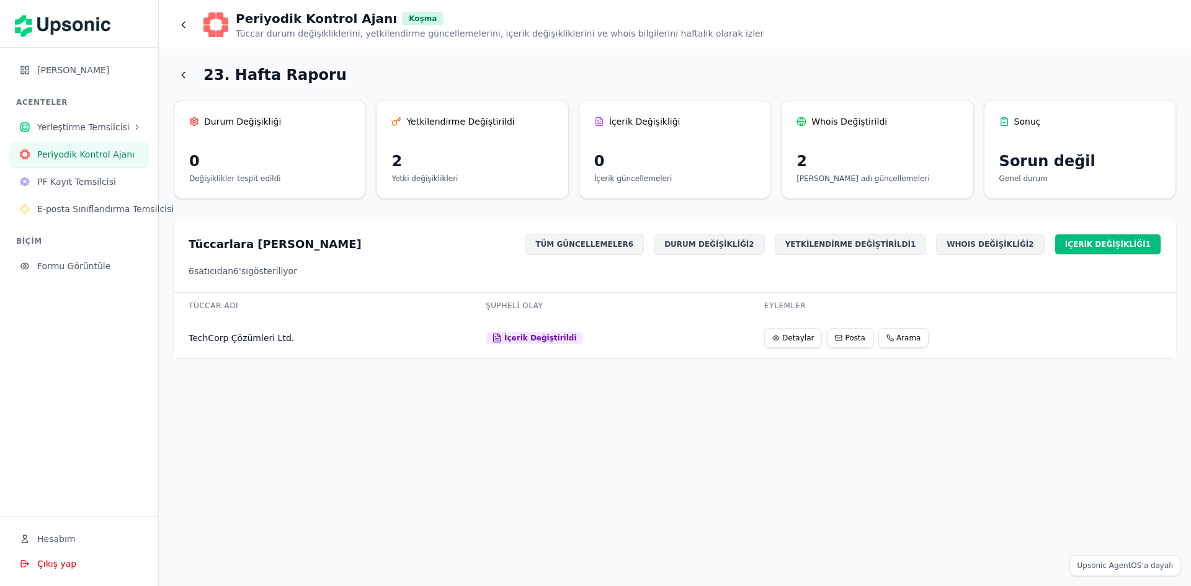
click at [890, 241] on font "YETKİLENDİRME DEĞİŞTİRİLDİ" at bounding box center [848, 244] width 125 height 9
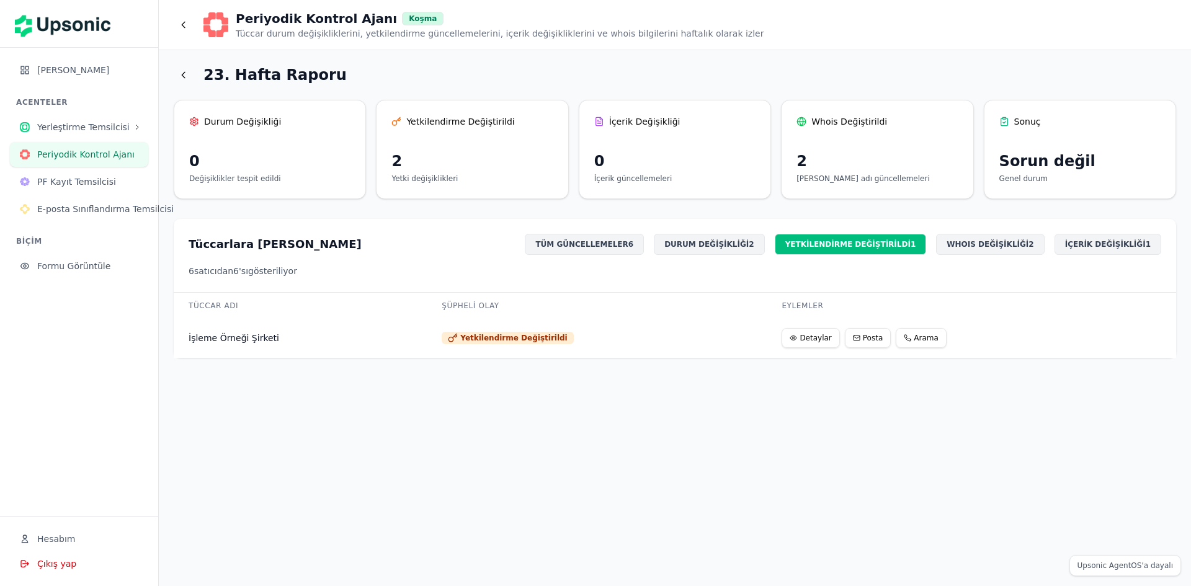
drag, startPoint x: 1035, startPoint y: 117, endPoint x: 1034, endPoint y: 0, distance: 117.3
click at [1027, 107] on div "Sonuç Sorun değil Genel durum" at bounding box center [1080, 149] width 192 height 99
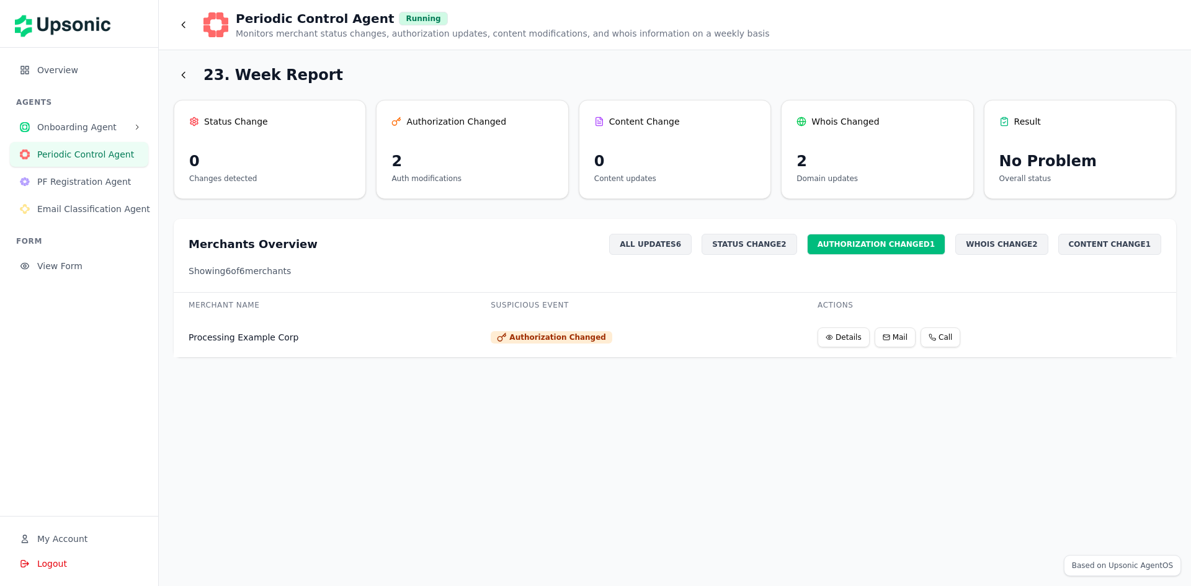
click at [787, 244] on div "STATUS CHANGE 2" at bounding box center [750, 244] width 96 height 21
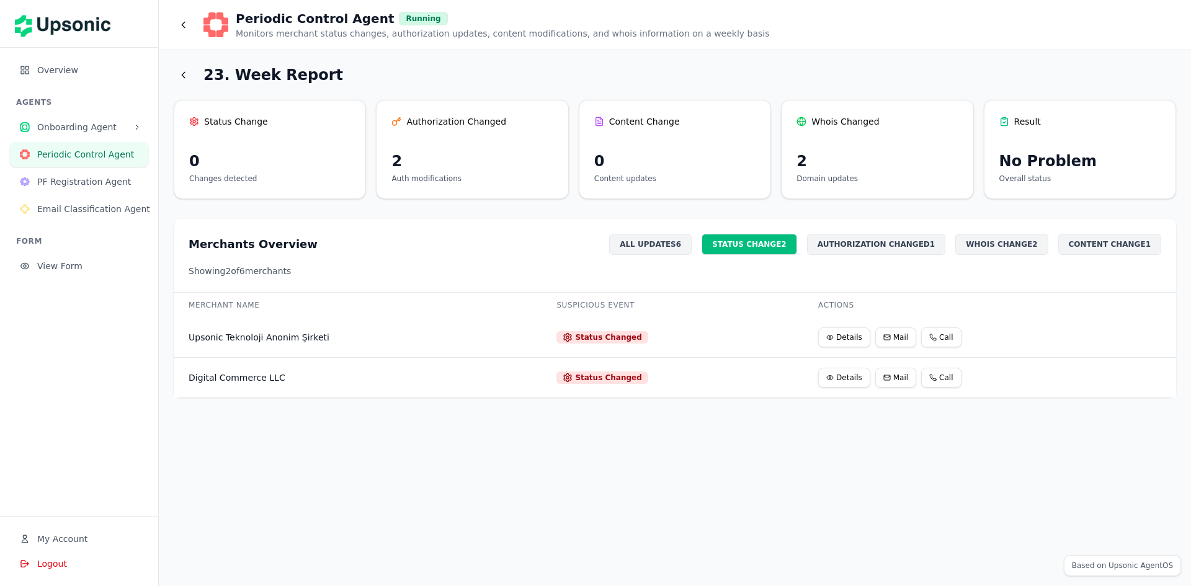
click at [841, 337] on button "Details" at bounding box center [845, 338] width 52 height 20
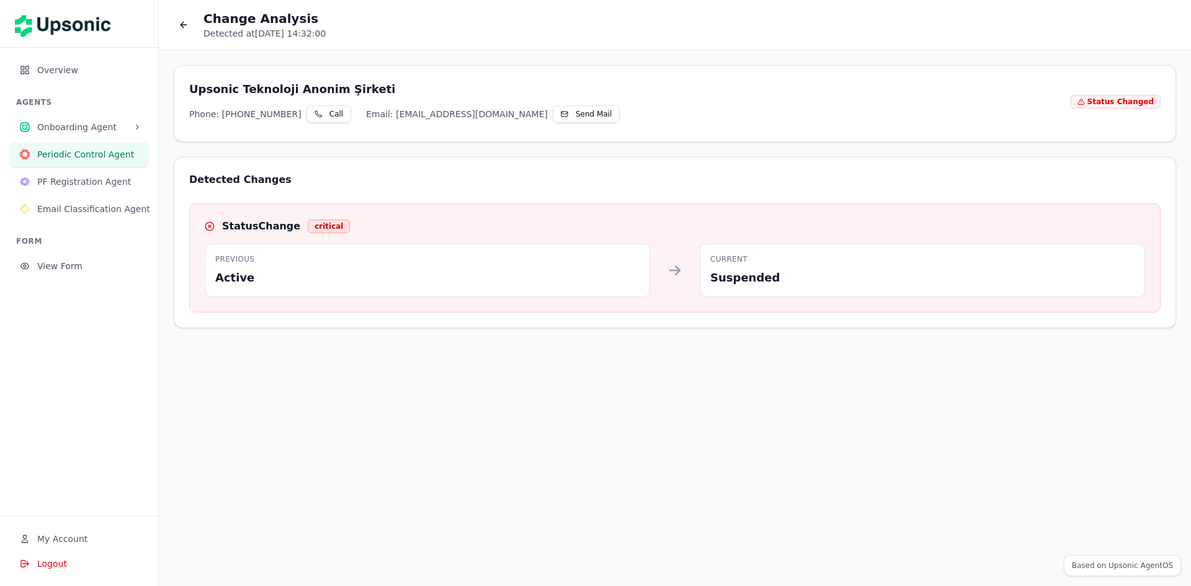
click at [753, 261] on p "Current" at bounding box center [923, 259] width 424 height 10
click at [742, 277] on p "Suspended" at bounding box center [923, 277] width 424 height 17
click at [18, 9] on img at bounding box center [67, 23] width 104 height 35
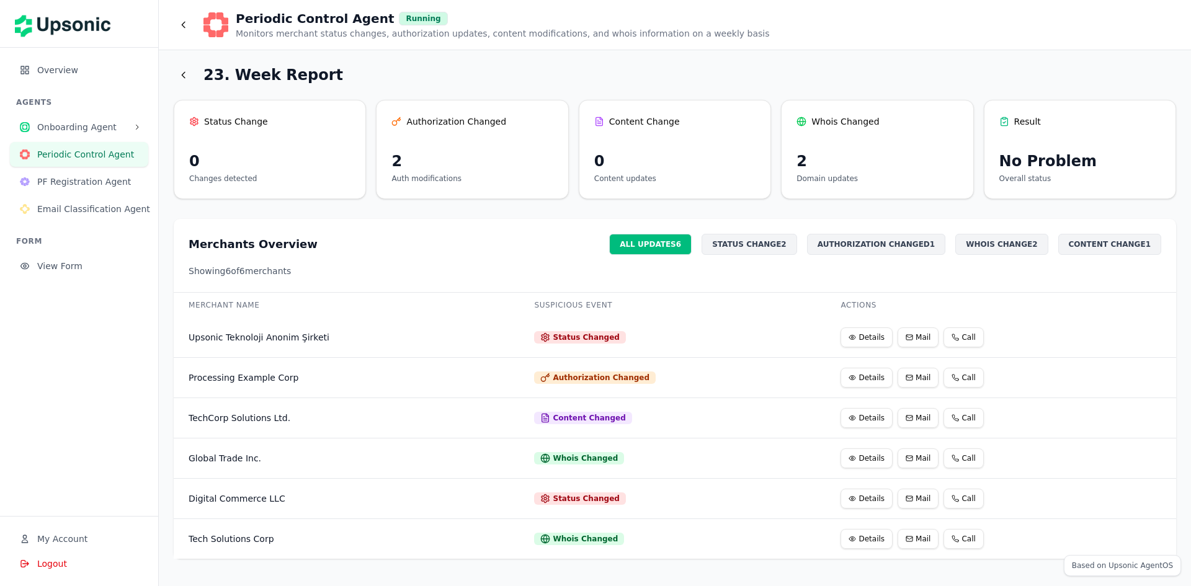
click at [1036, 246] on div "WHOIS CHANGE 2" at bounding box center [1002, 244] width 92 height 21
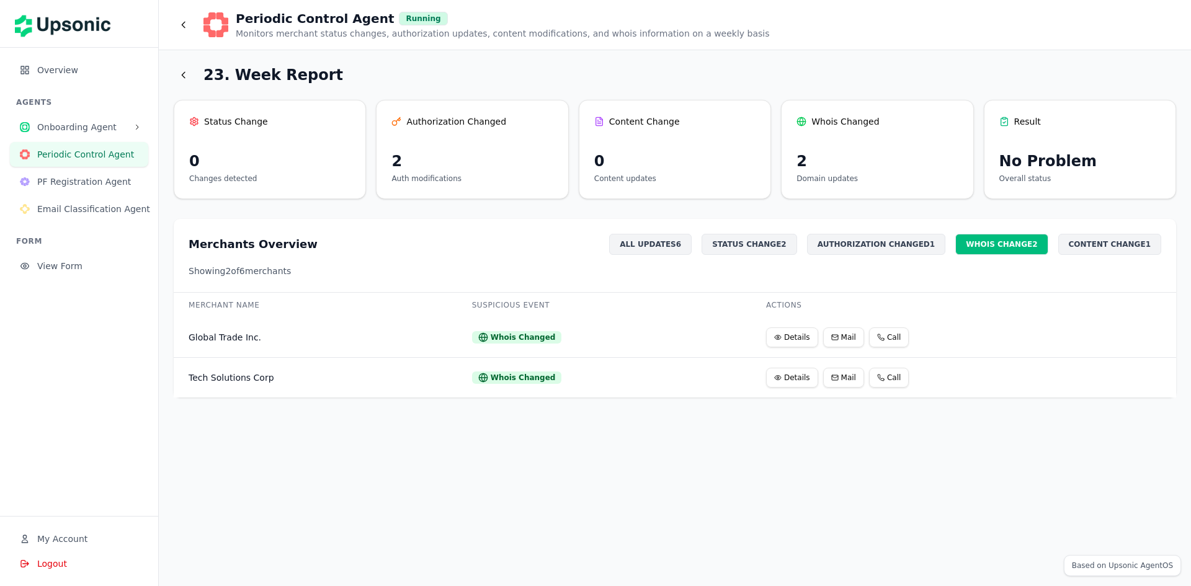
click at [99, 131] on span "Onboarding Agent" at bounding box center [82, 127] width 91 height 12
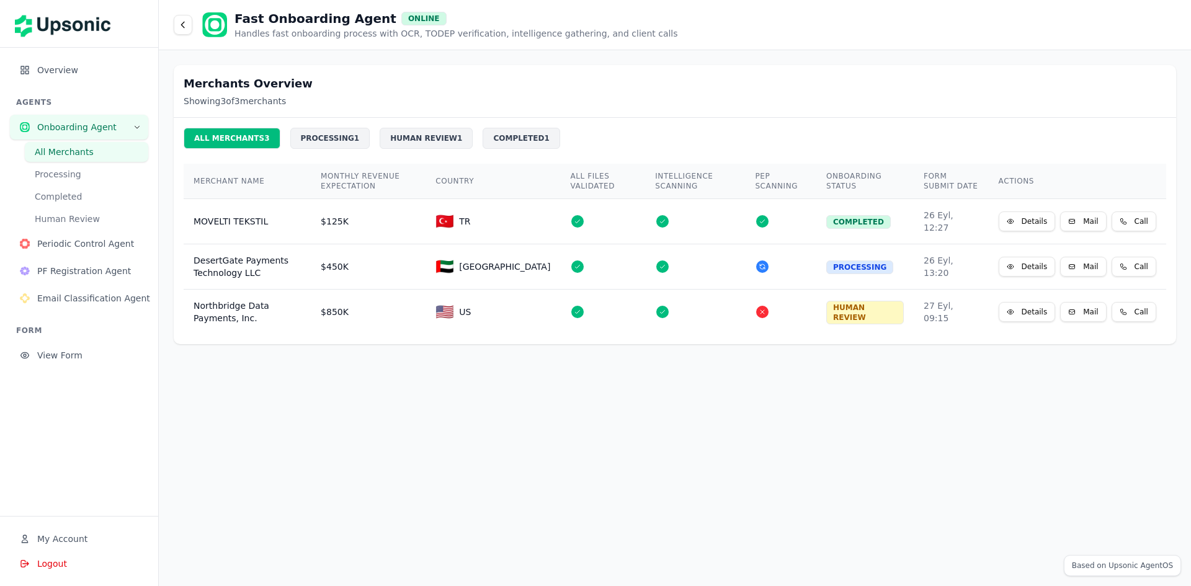
drag, startPoint x: 79, startPoint y: 7, endPoint x: 71, endPoint y: 31, distance: 25.7
click at [78, 7] on div at bounding box center [79, 24] width 158 height 48
click at [71, 32] on img at bounding box center [67, 23] width 104 height 35
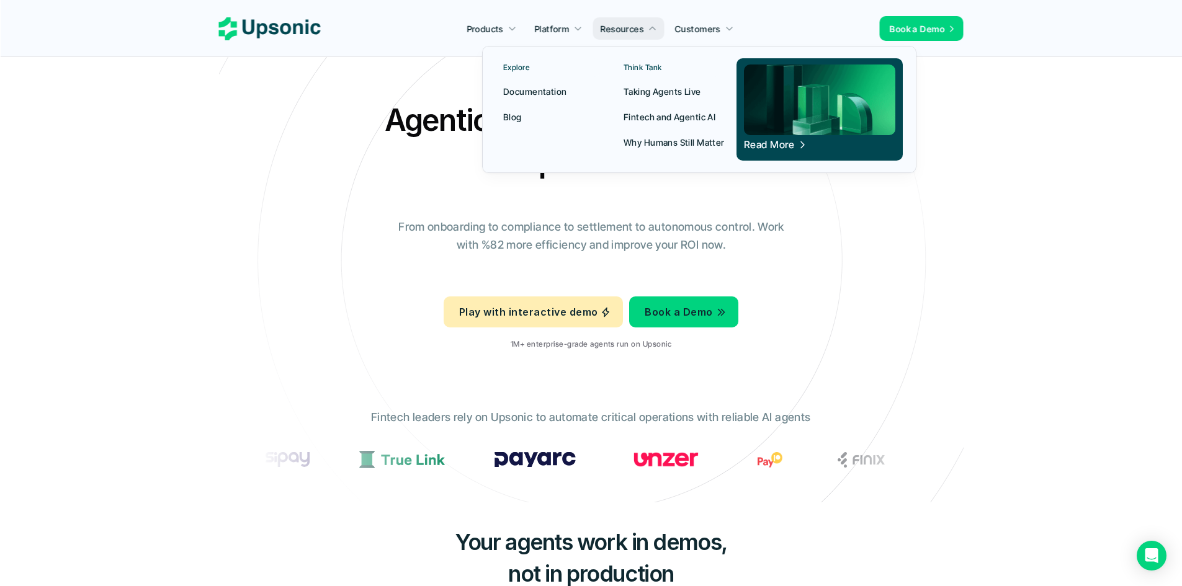
click at [671, 91] on p "Taking Agents Live" at bounding box center [663, 91] width 78 height 13
click at [653, 112] on p "Fintech and Agentic AI" at bounding box center [670, 116] width 92 height 13
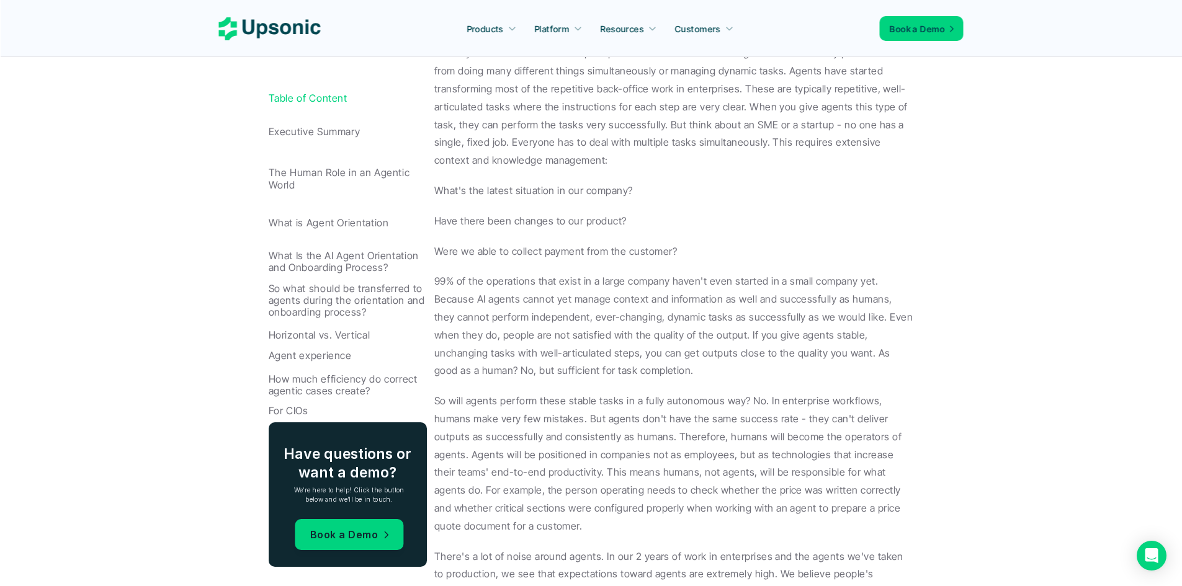
scroll to position [1055, 0]
